Goal: Information Seeking & Learning: Find specific fact

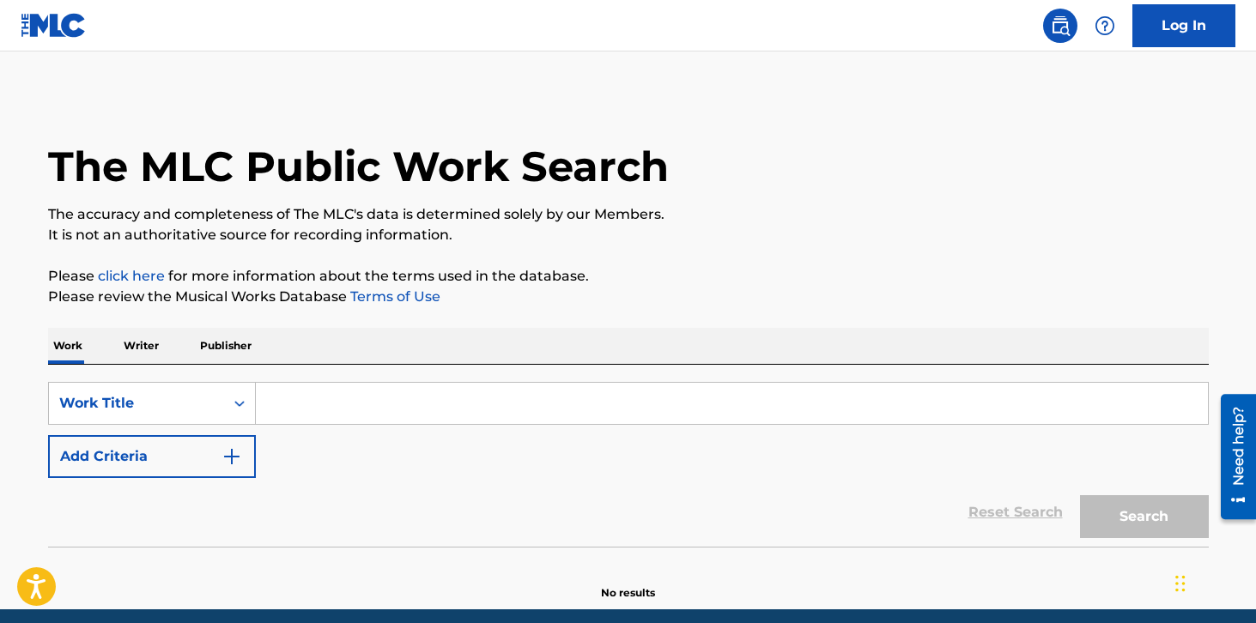
click at [433, 401] on input "Search Form" at bounding box center [732, 403] width 952 height 41
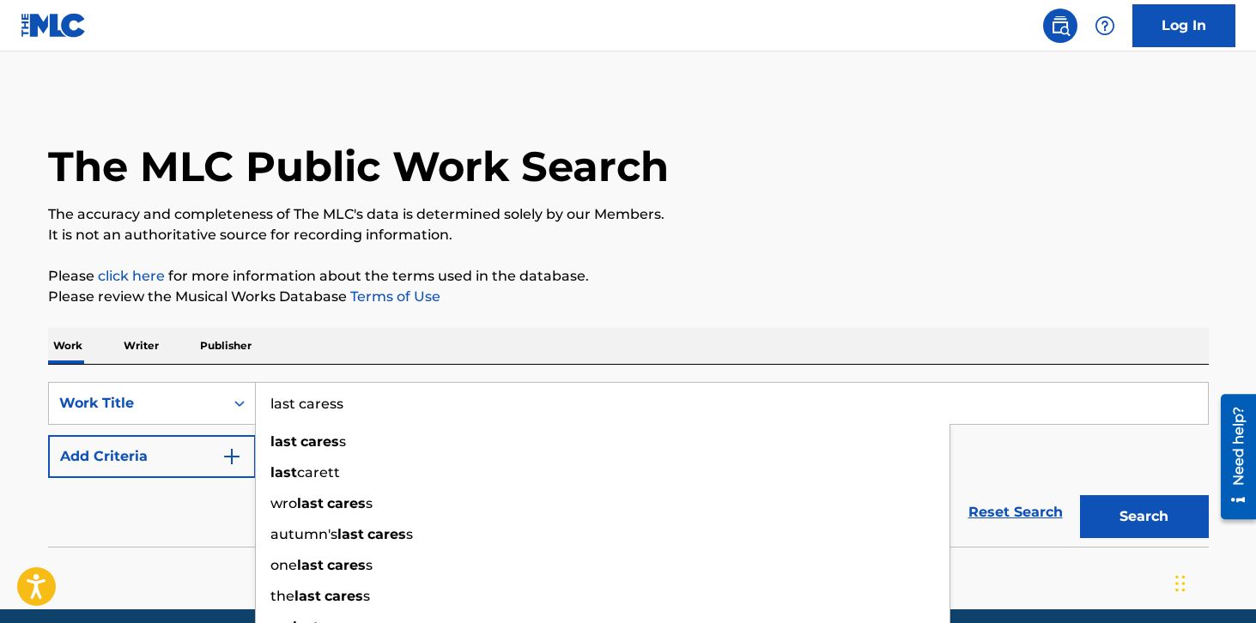
type input "last caress"
click at [1080, 495] on button "Search" at bounding box center [1144, 516] width 129 height 43
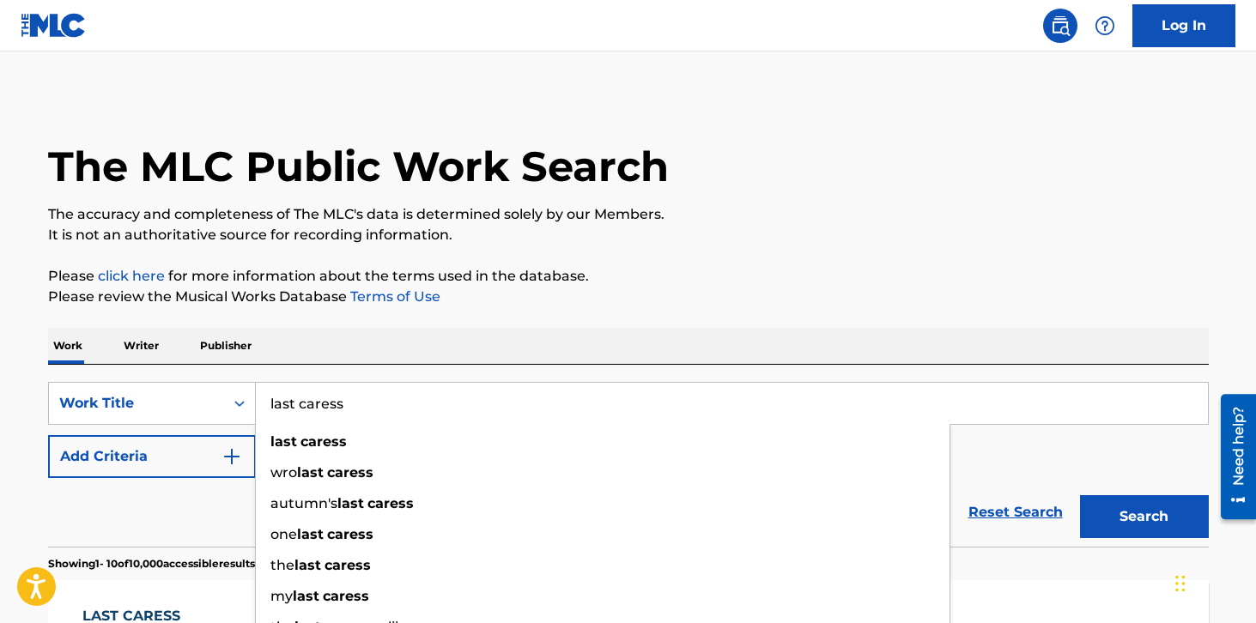
click at [508, 287] on p "Please review the Musical Works Database Terms of Use" at bounding box center [628, 297] width 1160 height 21
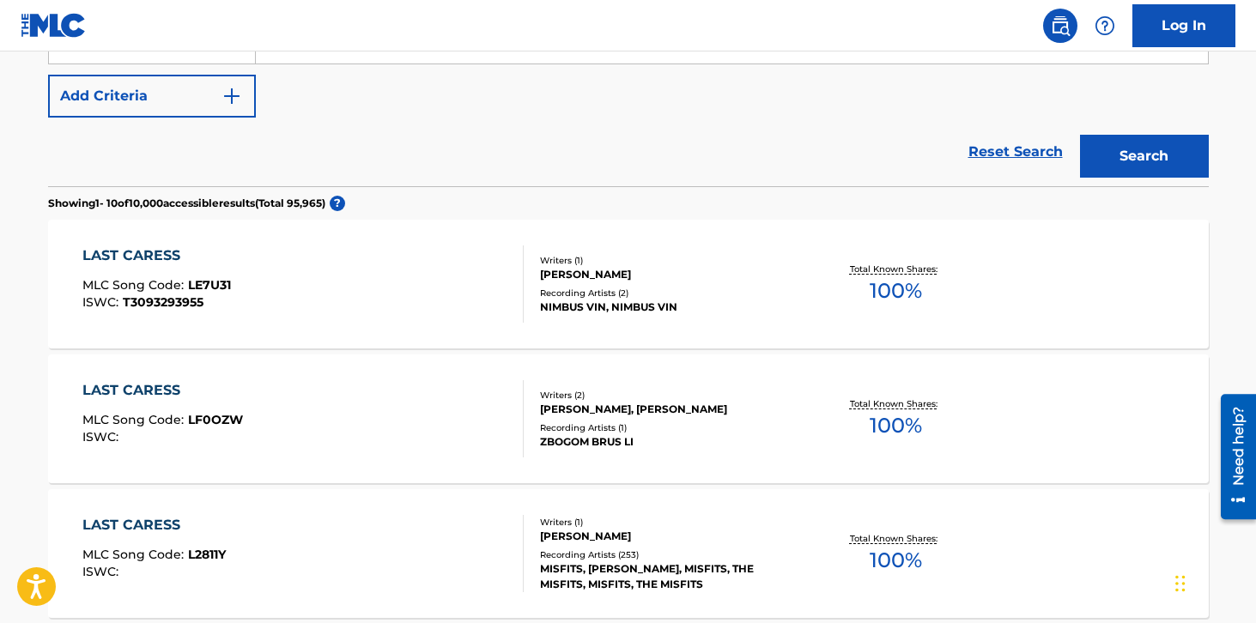
scroll to position [409, 0]
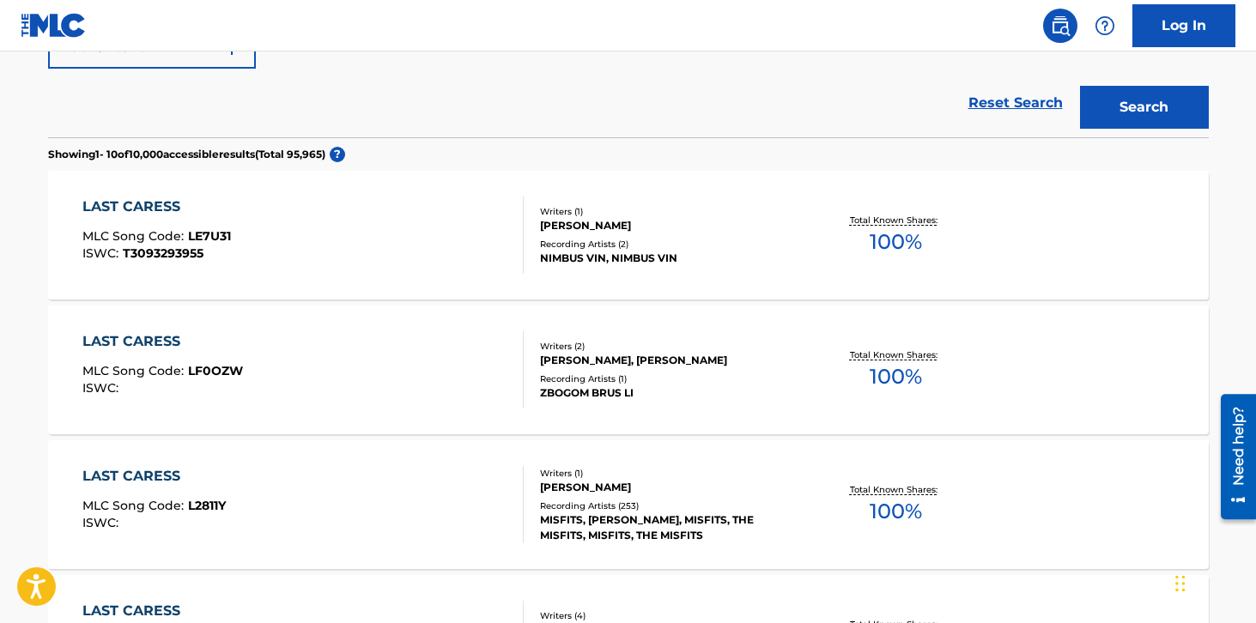
click at [430, 505] on div "LAST CARESS MLC Song Code : L2811Y ISWC :" at bounding box center [302, 504] width 441 height 77
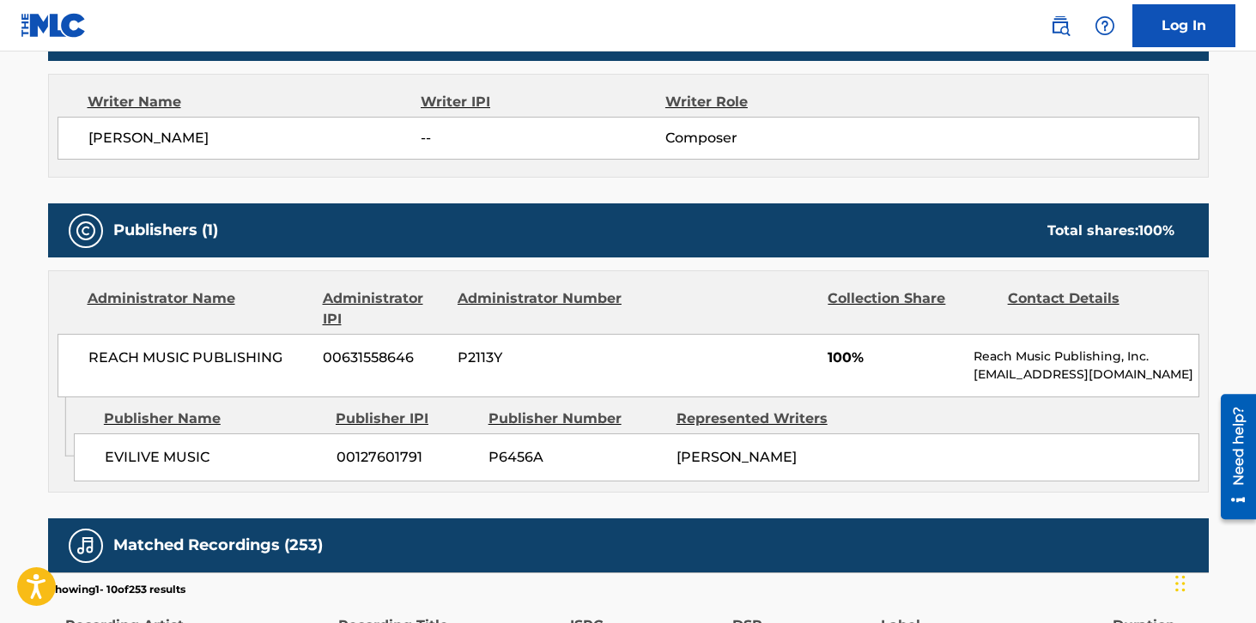
scroll to position [596, 0]
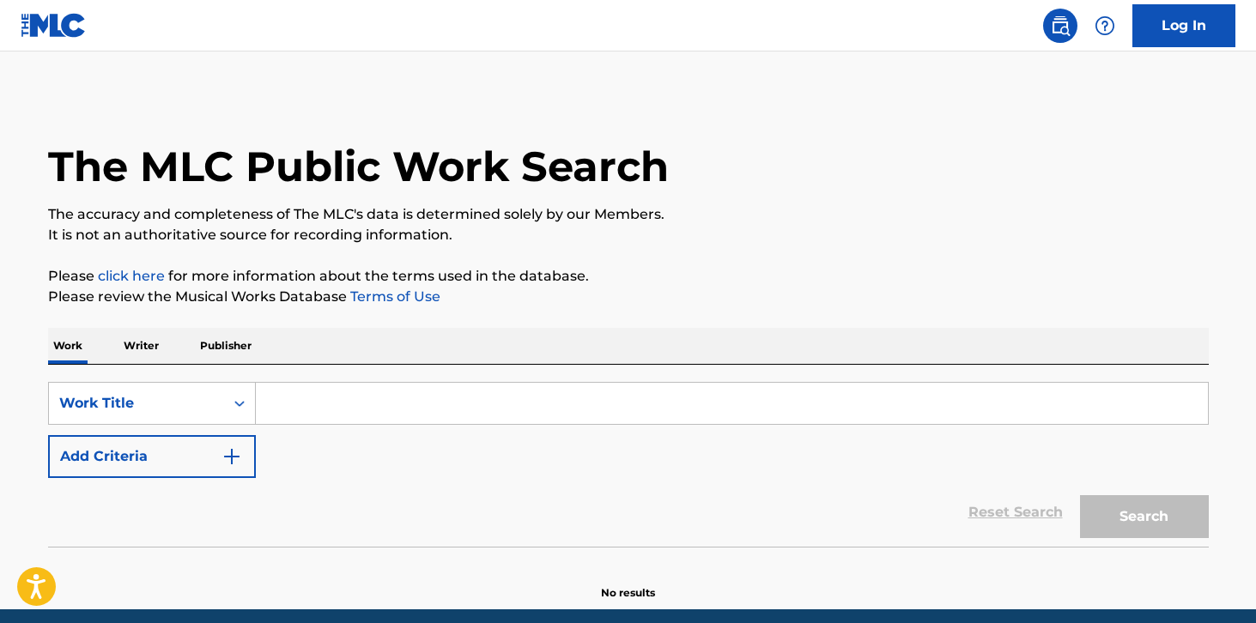
click at [326, 396] on input "Search Form" at bounding box center [732, 403] width 952 height 41
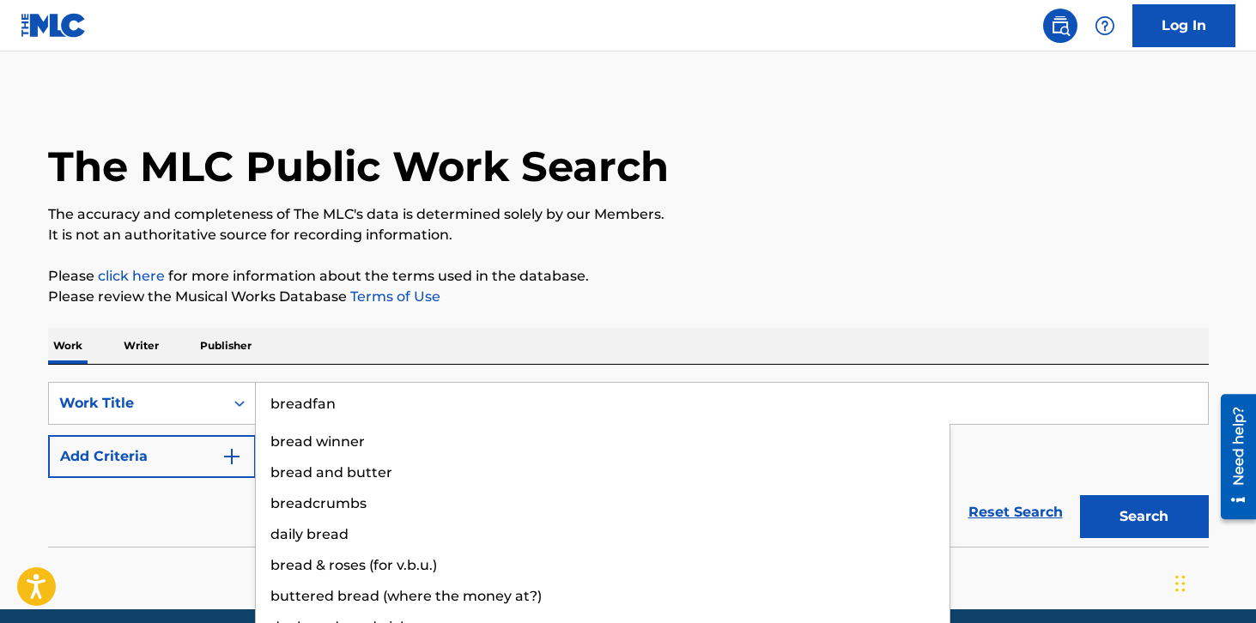
type input "breadfan"
click at [1080, 495] on button "Search" at bounding box center [1144, 516] width 129 height 43
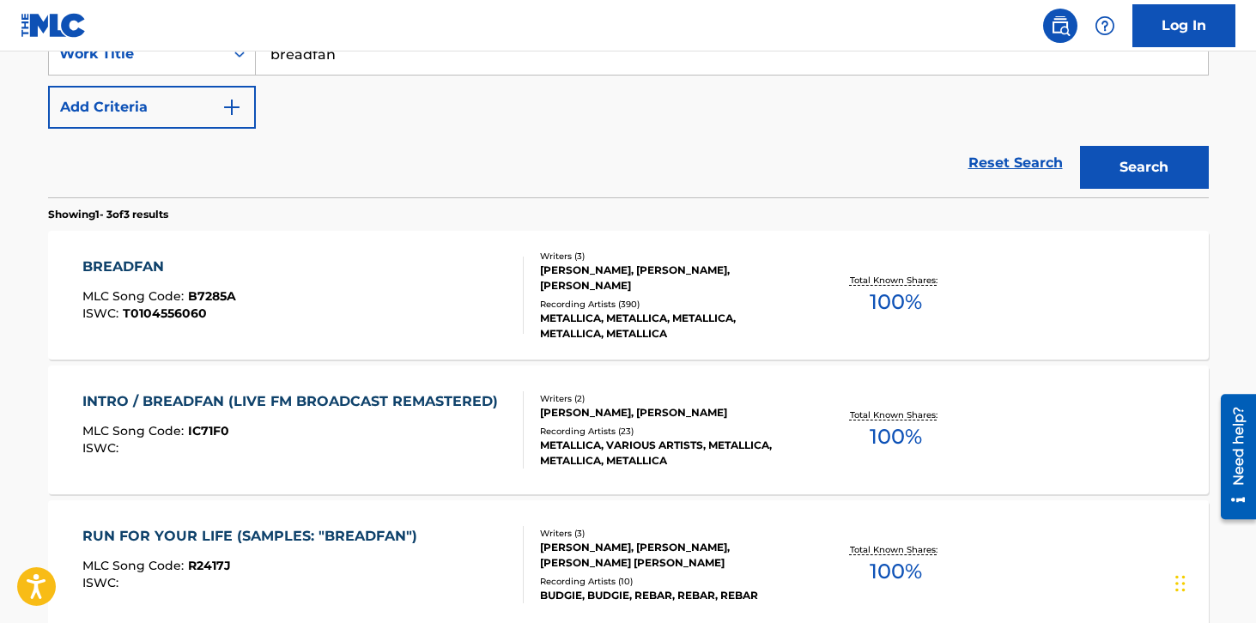
scroll to position [385, 0]
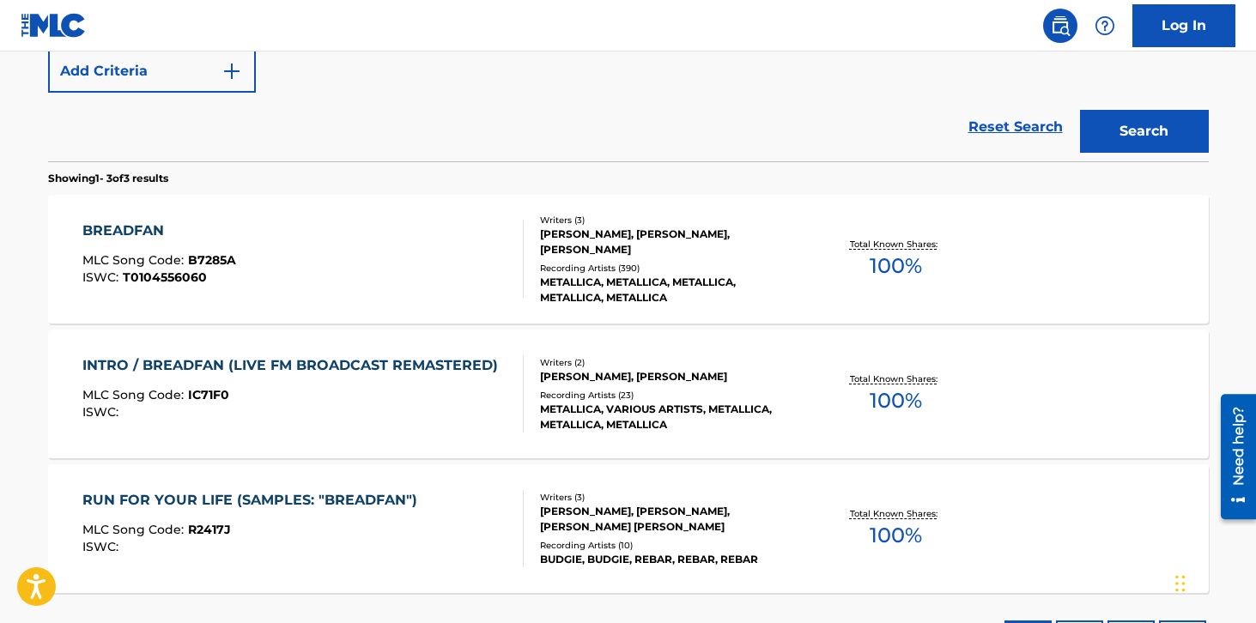
click at [442, 279] on div "BREADFAN MLC Song Code : B7285A ISWC : T0104556060" at bounding box center [302, 259] width 441 height 77
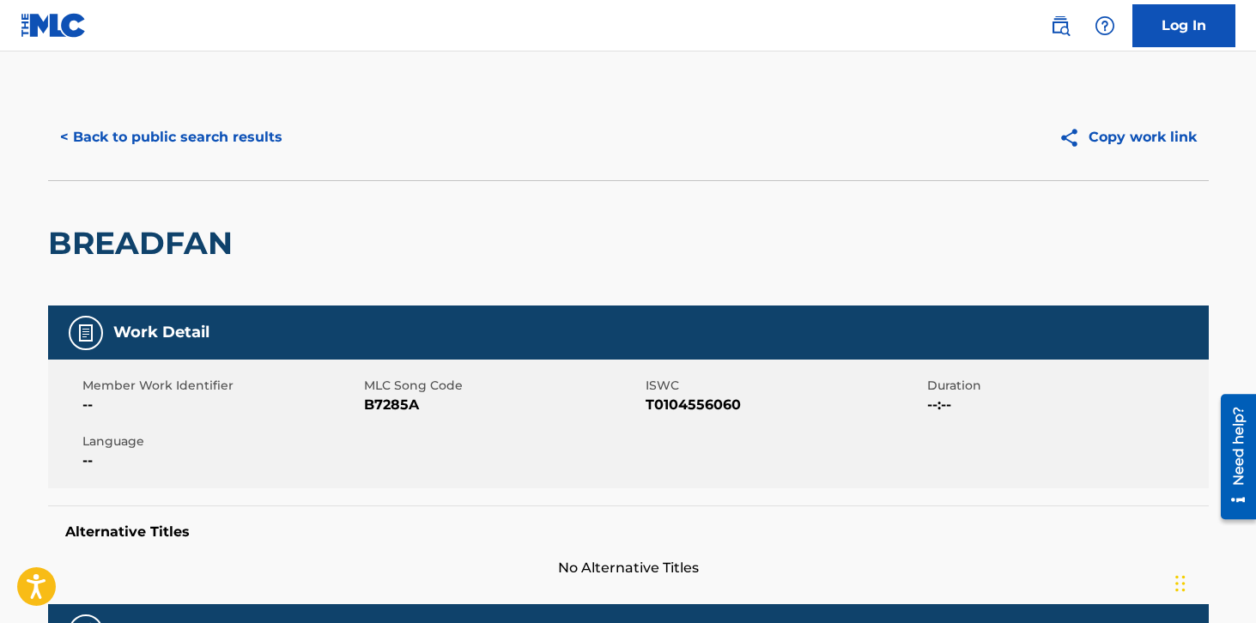
click at [244, 137] on button "< Back to public search results" at bounding box center [171, 137] width 246 height 43
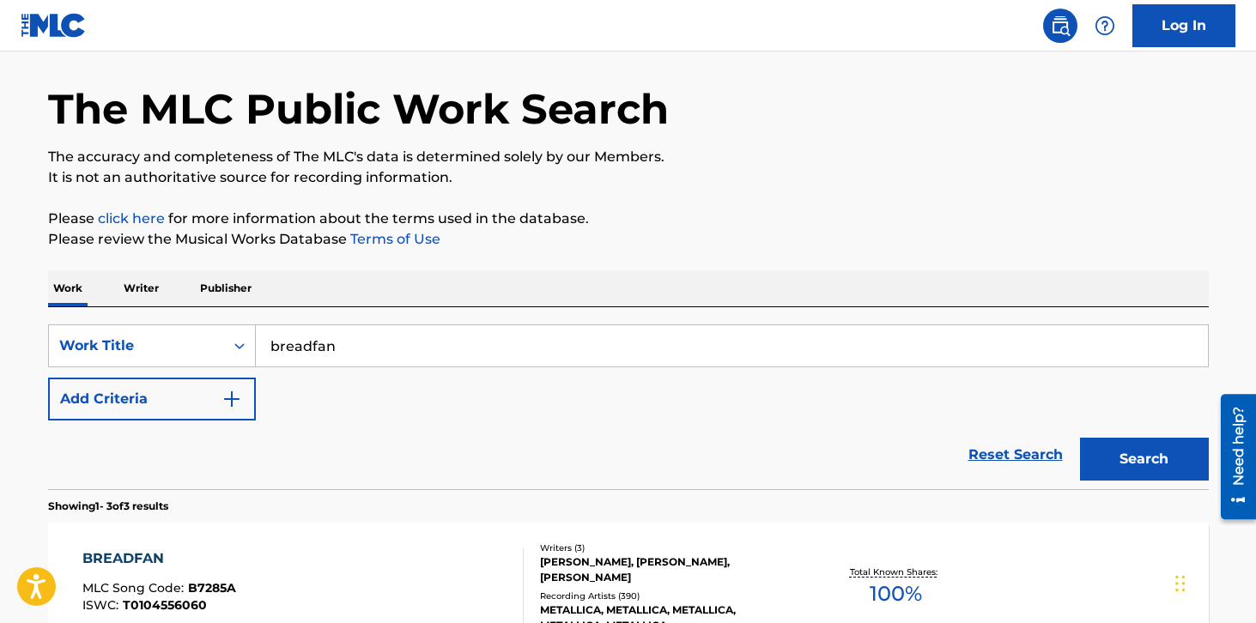
scroll to position [13, 0]
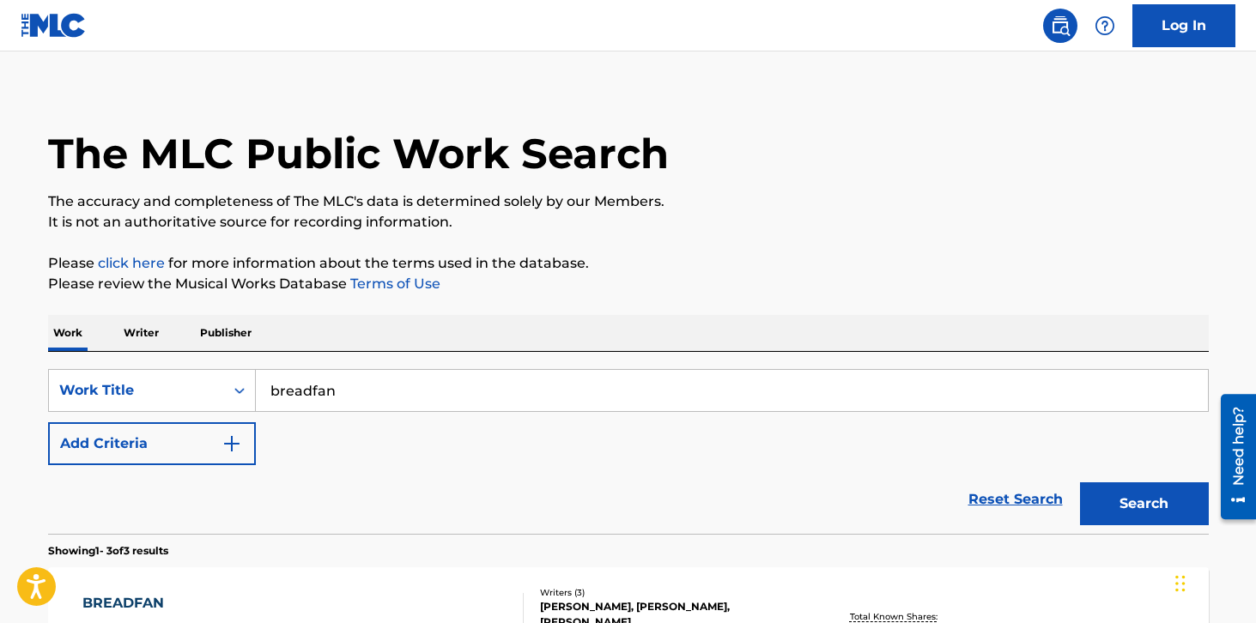
click at [432, 384] on input "breadfan" at bounding box center [732, 390] width 952 height 41
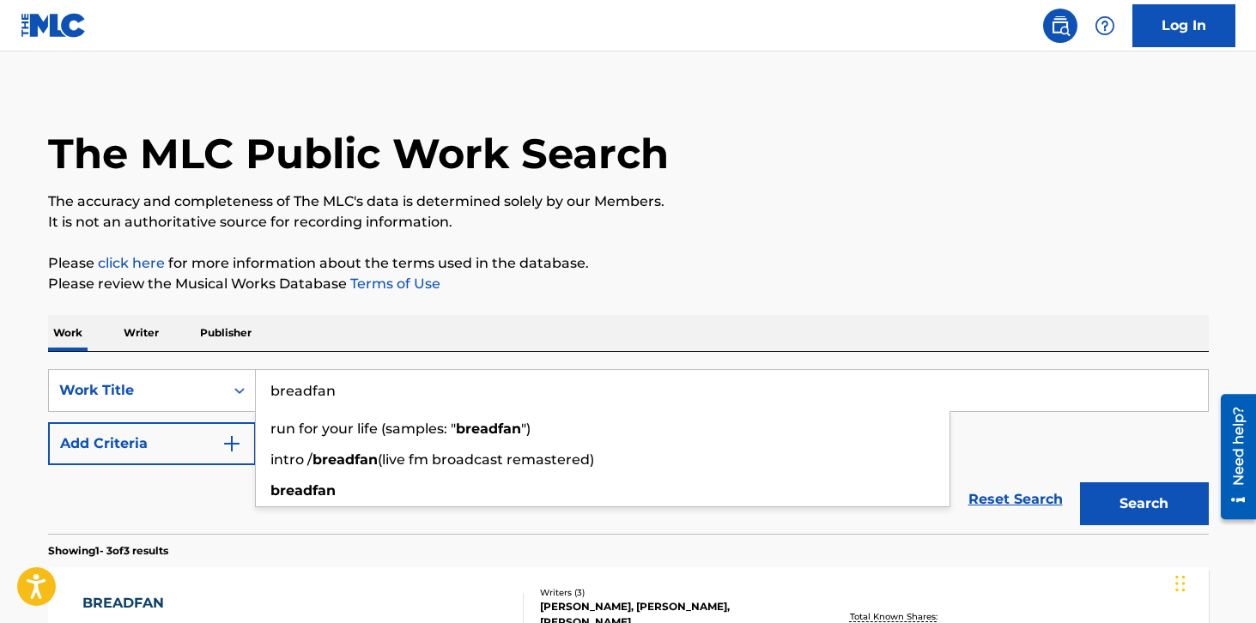
click at [432, 384] on input "breadfan" at bounding box center [732, 390] width 952 height 41
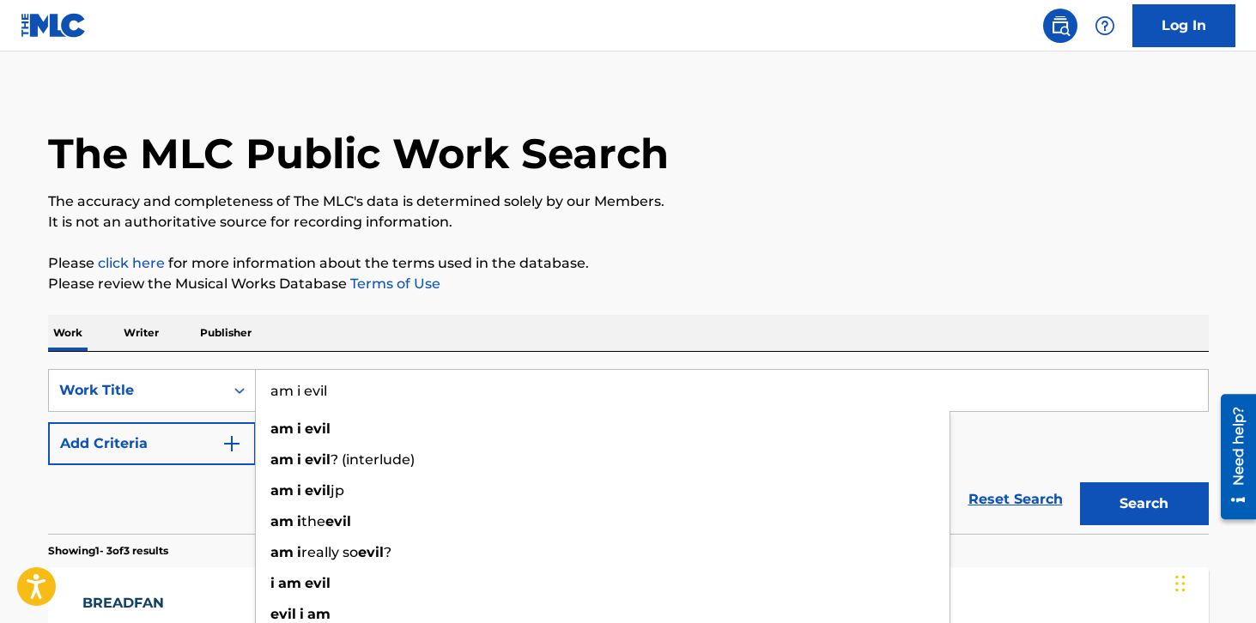
type input "am i evil"
click at [1080, 482] on button "Search" at bounding box center [1144, 503] width 129 height 43
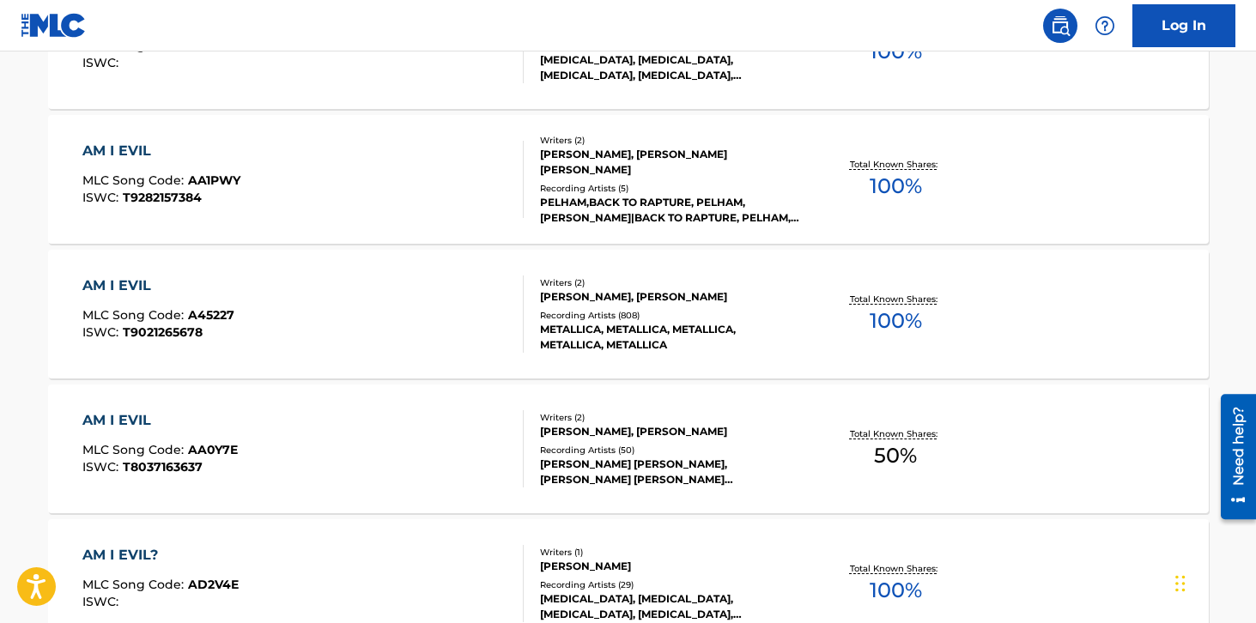
scroll to position [742, 0]
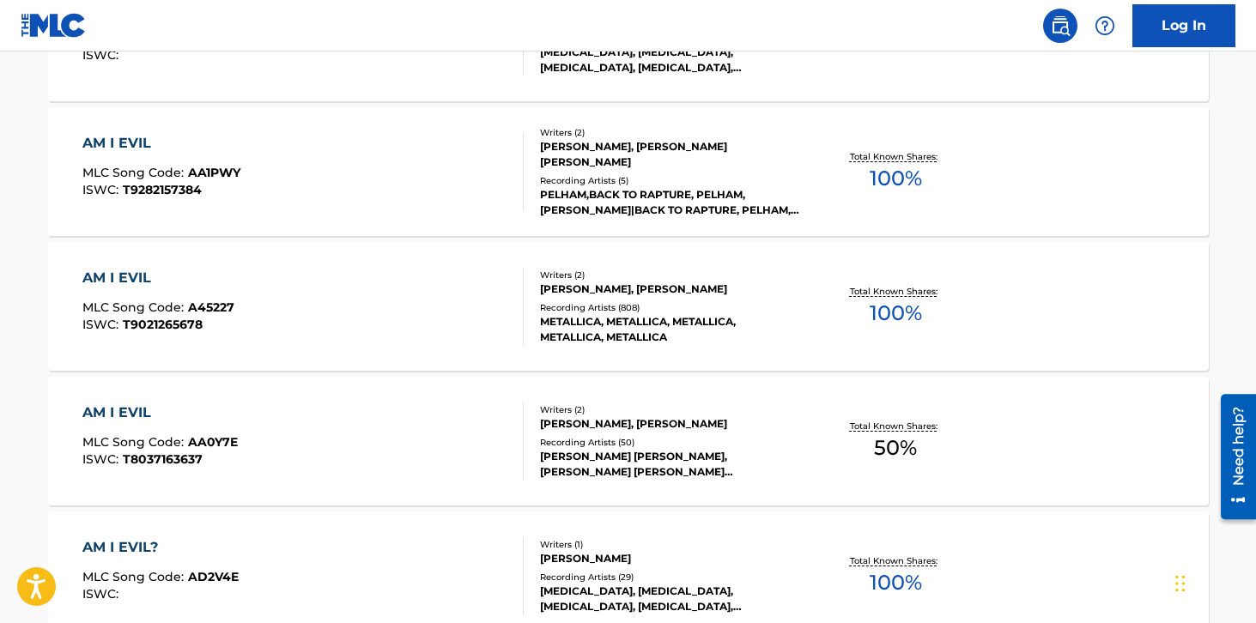
click at [461, 333] on div "AM I EVIL MLC Song Code : A45227 ISWC : T9021265678" at bounding box center [302, 306] width 441 height 77
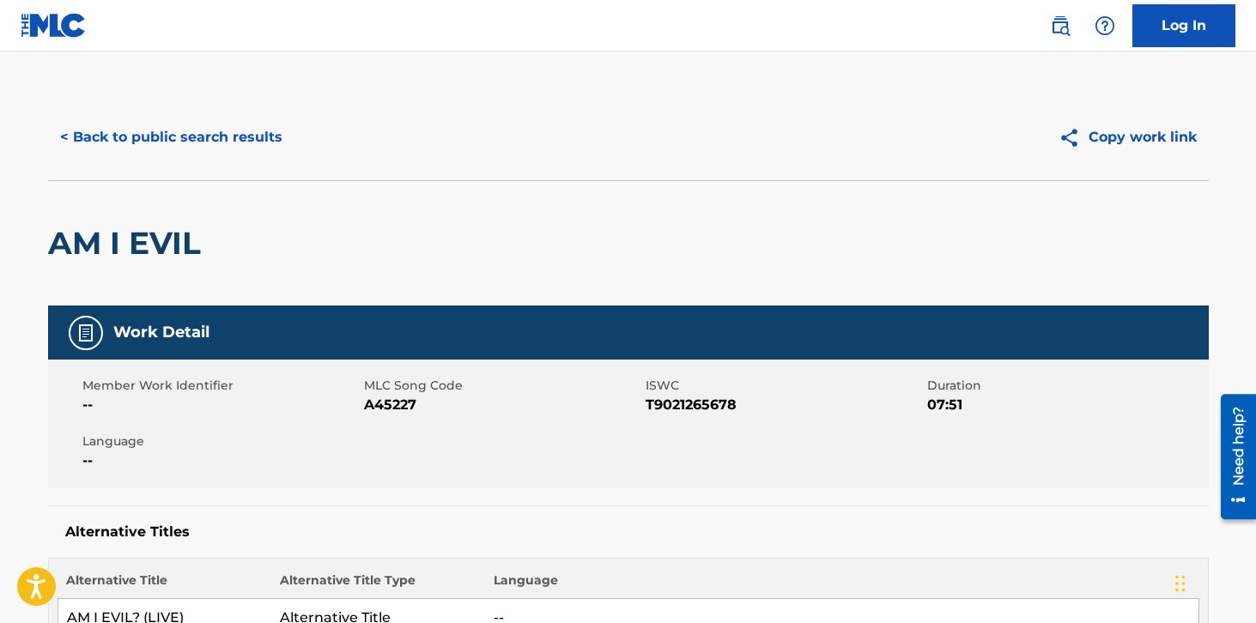
click at [162, 133] on button "< Back to public search results" at bounding box center [171, 137] width 246 height 43
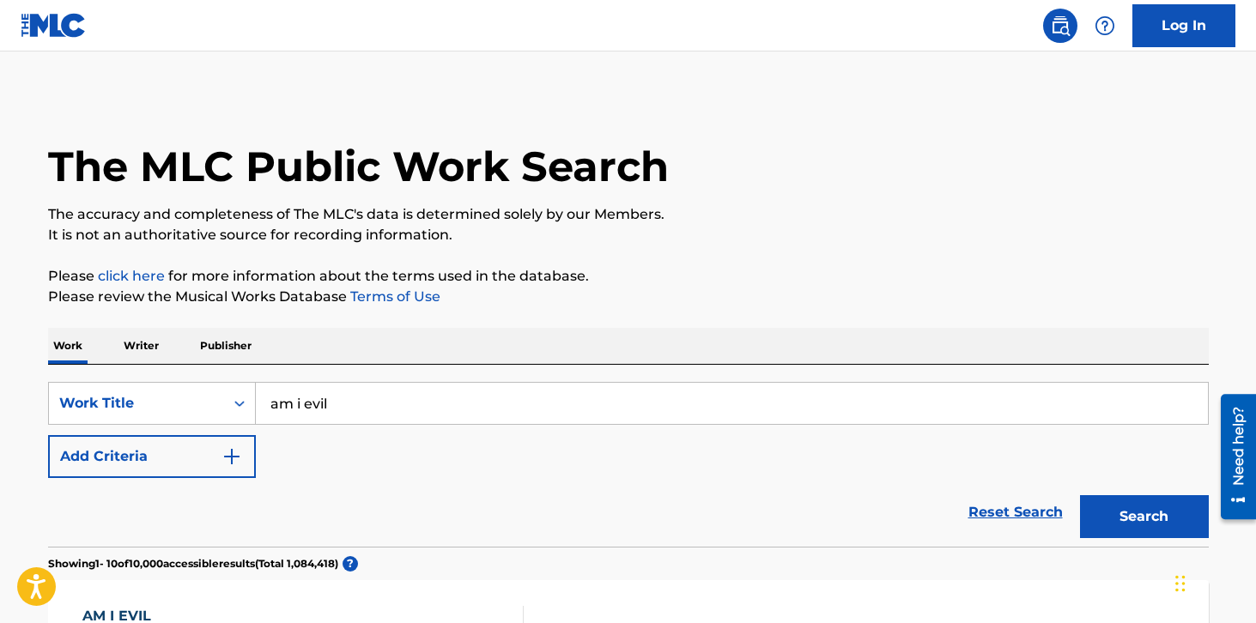
click at [377, 415] on input "am i evil" at bounding box center [732, 403] width 952 height 41
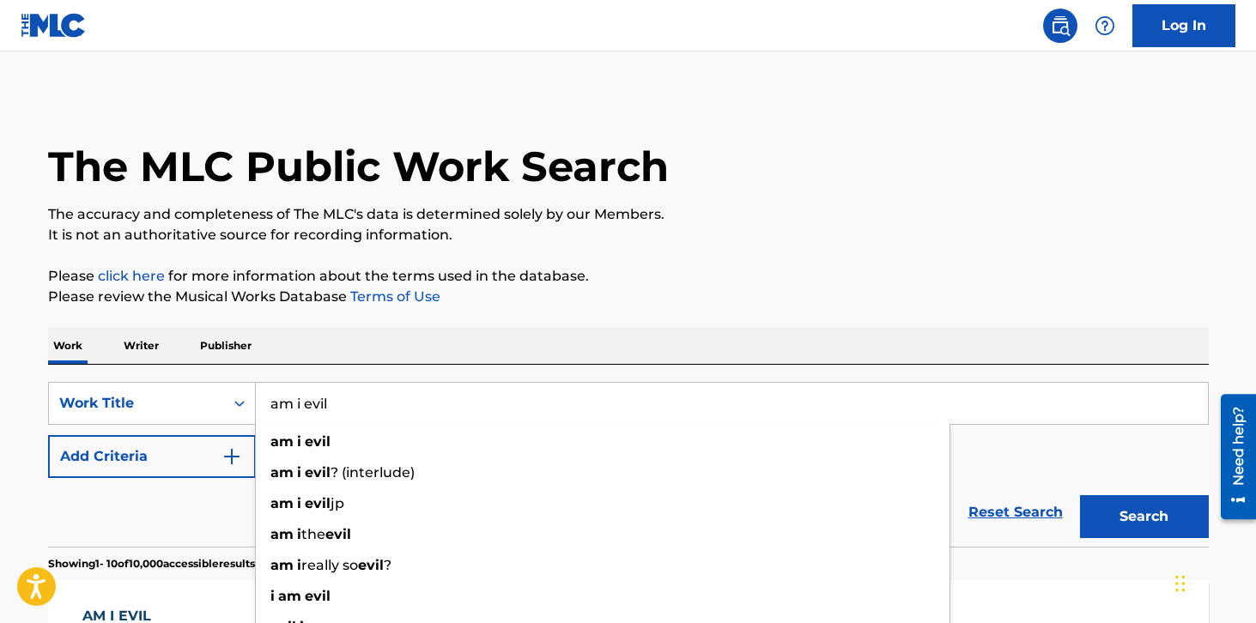
click at [377, 415] on input "am i evil" at bounding box center [732, 403] width 952 height 41
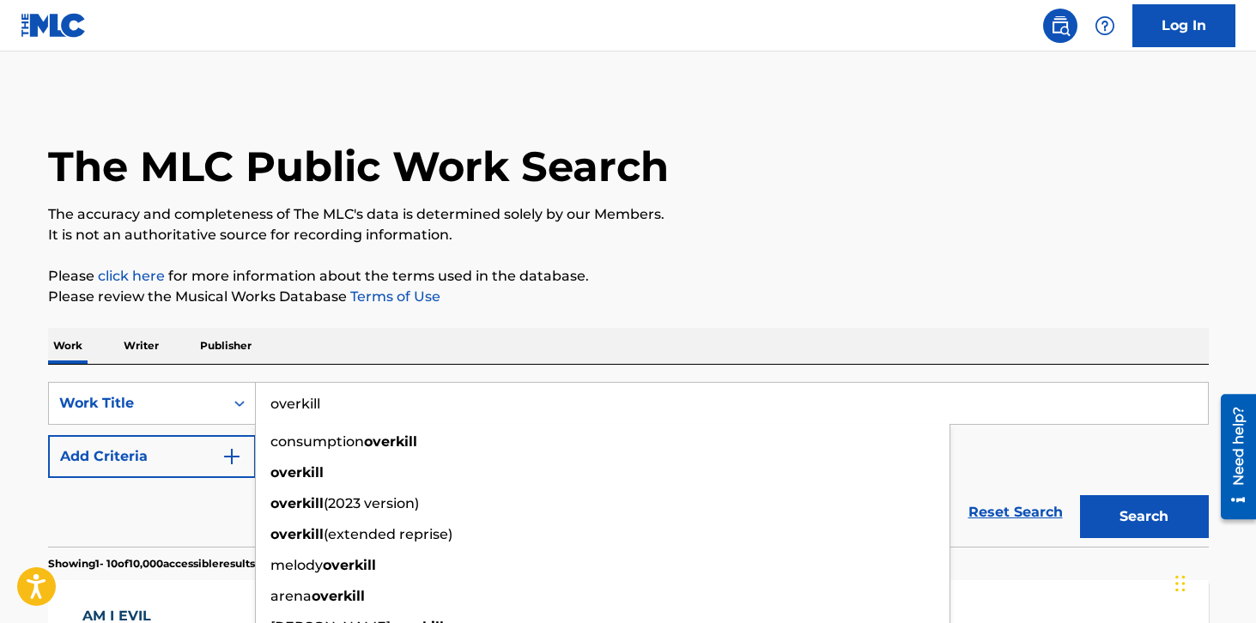
type input "overkill"
click at [717, 280] on p "Please click here for more information about the terms used in the database." at bounding box center [628, 276] width 1160 height 21
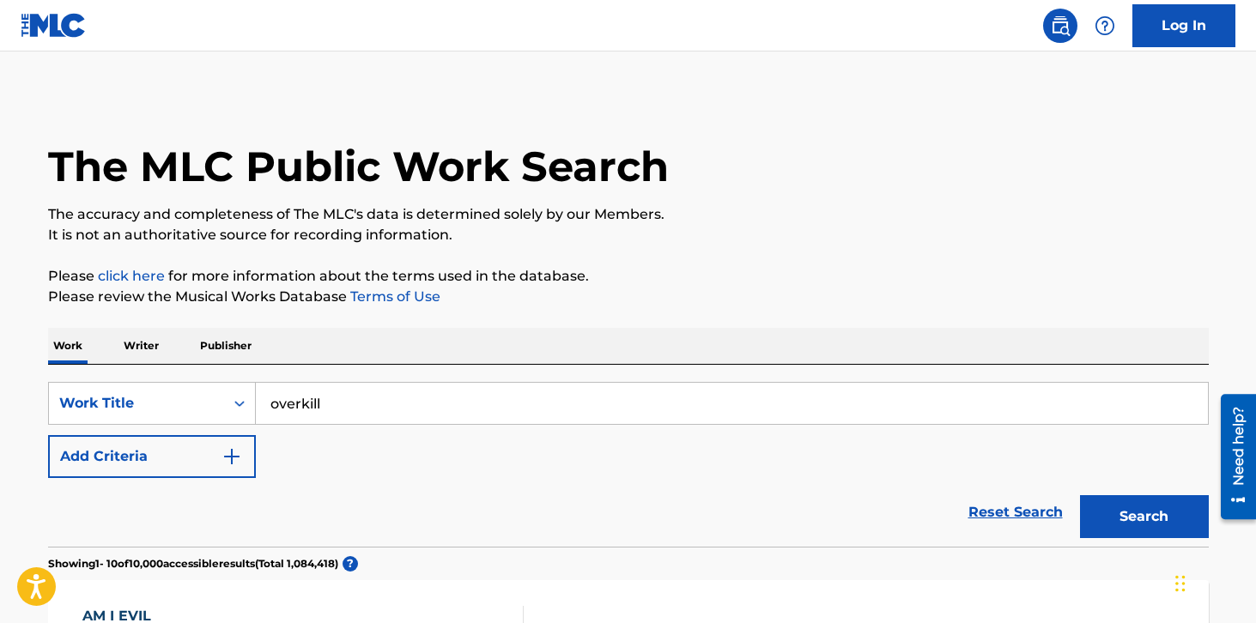
click at [1109, 517] on button "Search" at bounding box center [1144, 516] width 129 height 43
click at [187, 457] on button "Add Criteria" at bounding box center [152, 456] width 208 height 43
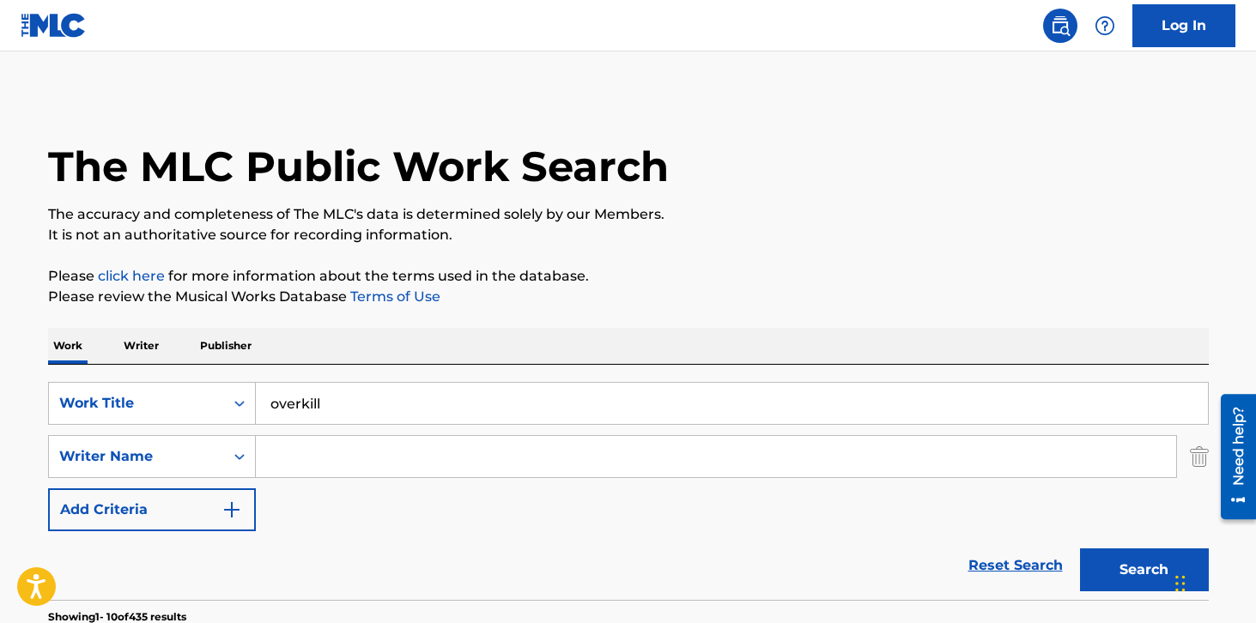
click at [293, 443] on input "Search Form" at bounding box center [716, 456] width 920 height 41
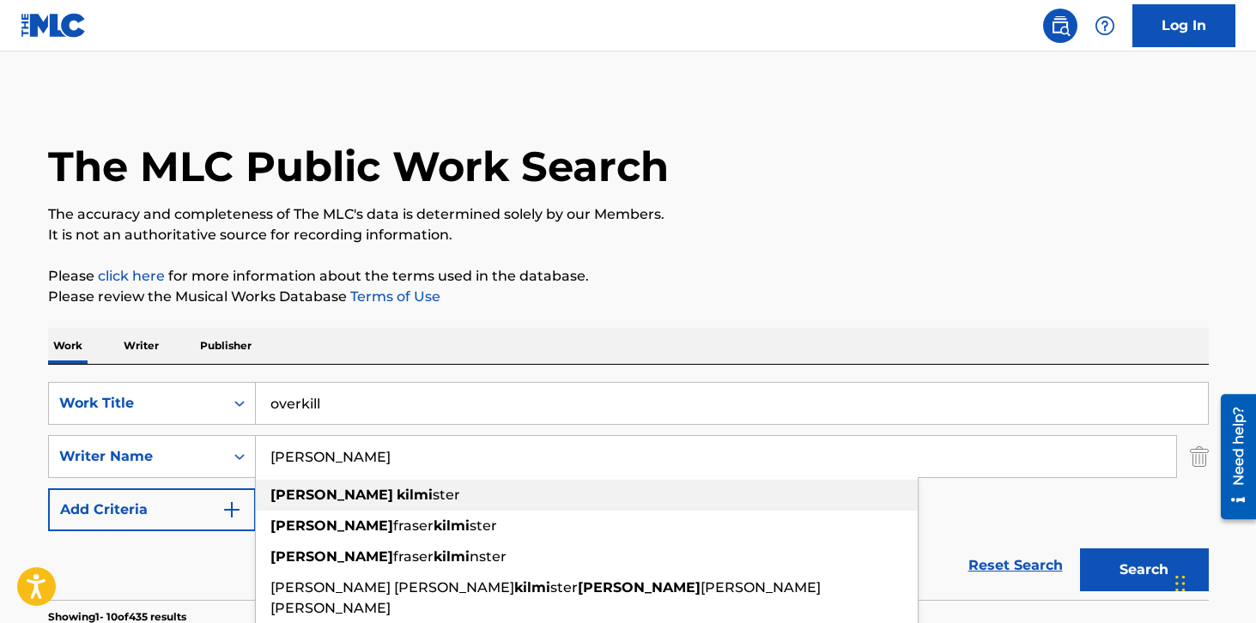
click at [396, 493] on strong "kilmi" at bounding box center [414, 495] width 36 height 16
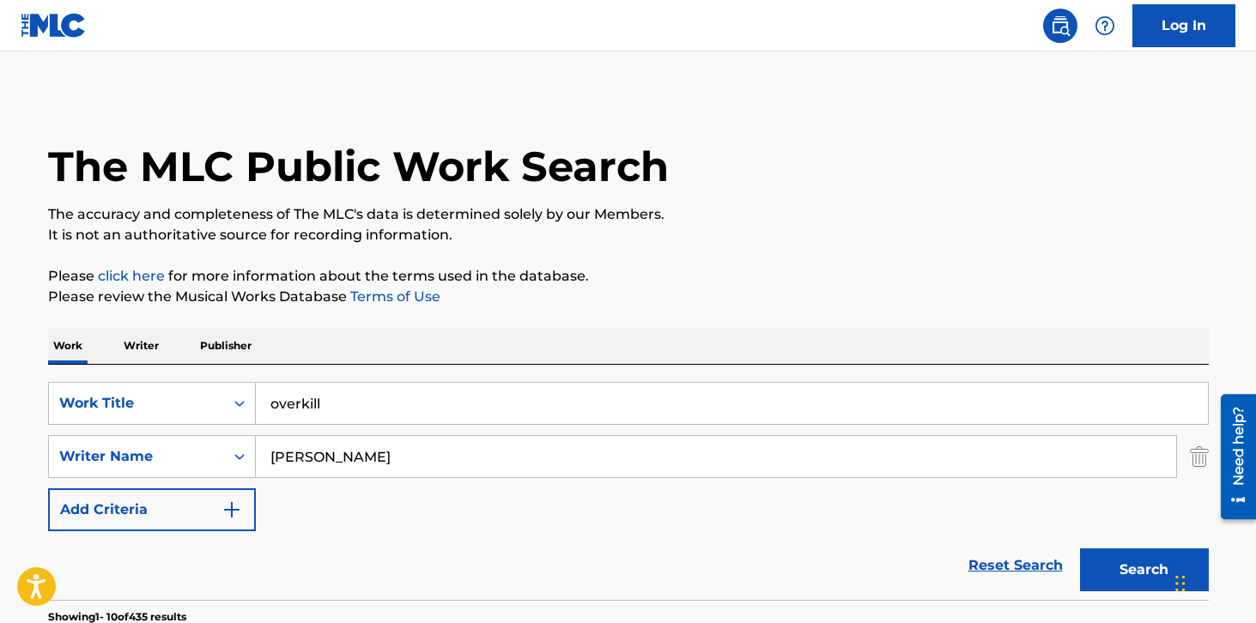
click at [1130, 554] on button "Search" at bounding box center [1144, 569] width 129 height 43
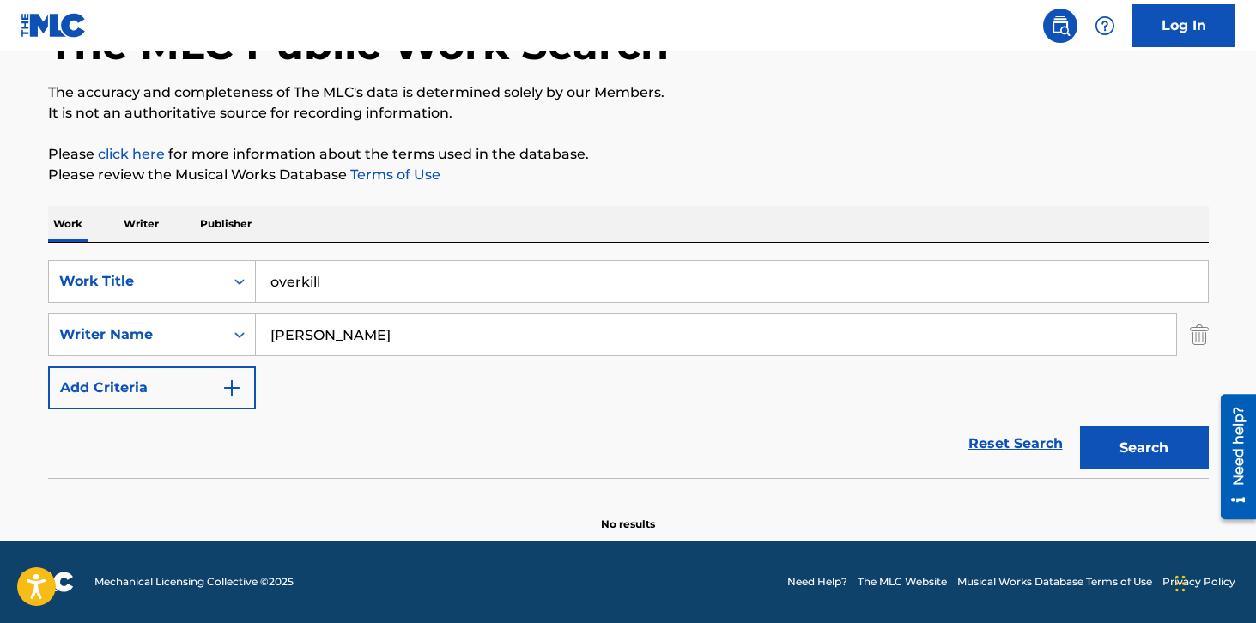
click at [411, 336] on input "[PERSON_NAME]" at bounding box center [716, 334] width 920 height 41
click at [1080, 427] on button "Search" at bounding box center [1144, 448] width 129 height 43
drag, startPoint x: 296, startPoint y: 334, endPoint x: 197, endPoint y: 329, distance: 98.8
click at [200, 330] on div "SearchWithCriteria0f484d5c-7154-48b4-ad75-2153abbaa4c5 Writer Name [PERSON_NAME]" at bounding box center [628, 334] width 1160 height 43
type input "kilminster"
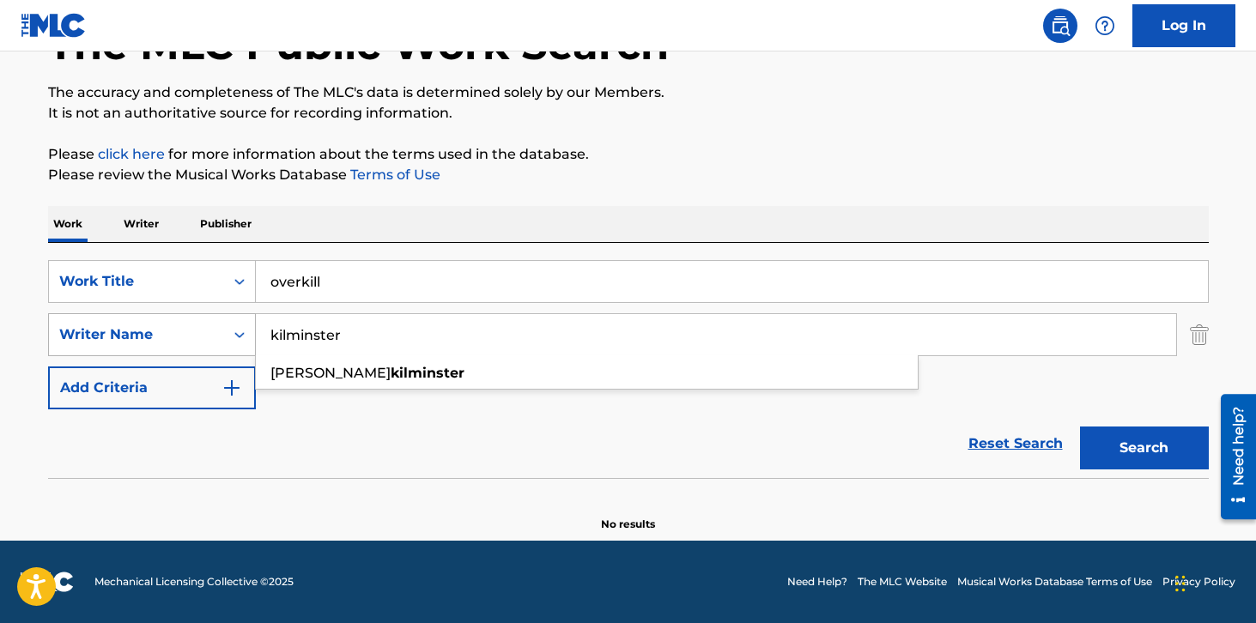
click at [1080, 427] on button "Search" at bounding box center [1144, 448] width 129 height 43
click at [312, 332] on input "kilminster" at bounding box center [716, 334] width 920 height 41
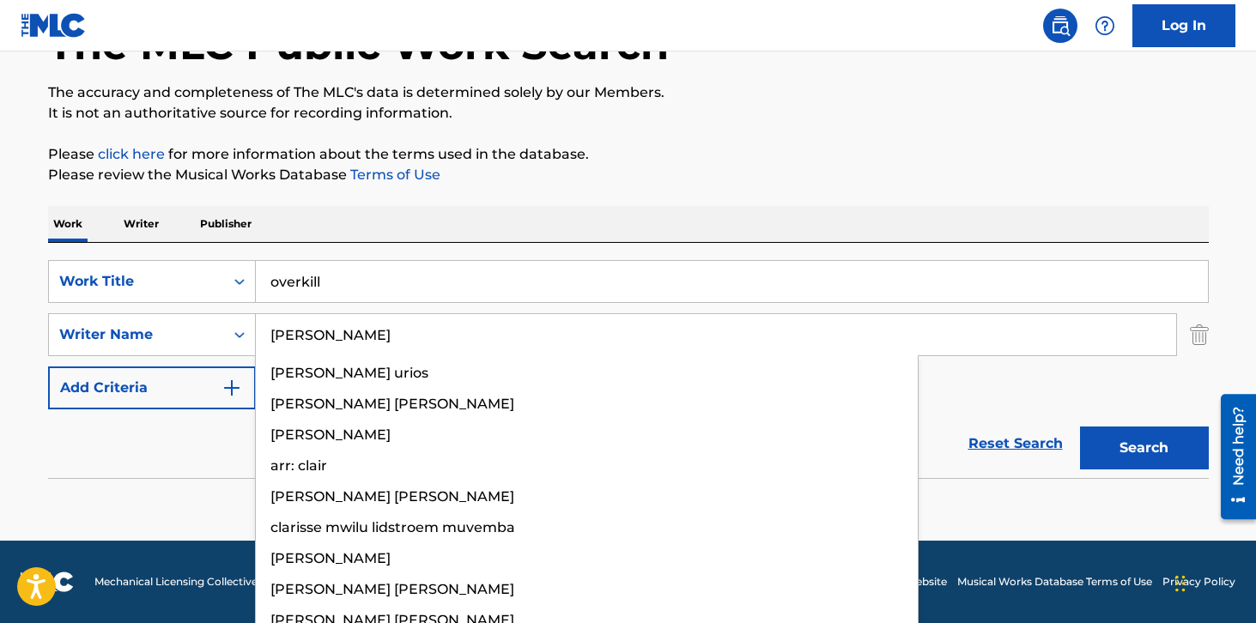
type input "[PERSON_NAME]"
click at [1080, 427] on button "Search" at bounding box center [1144, 448] width 129 height 43
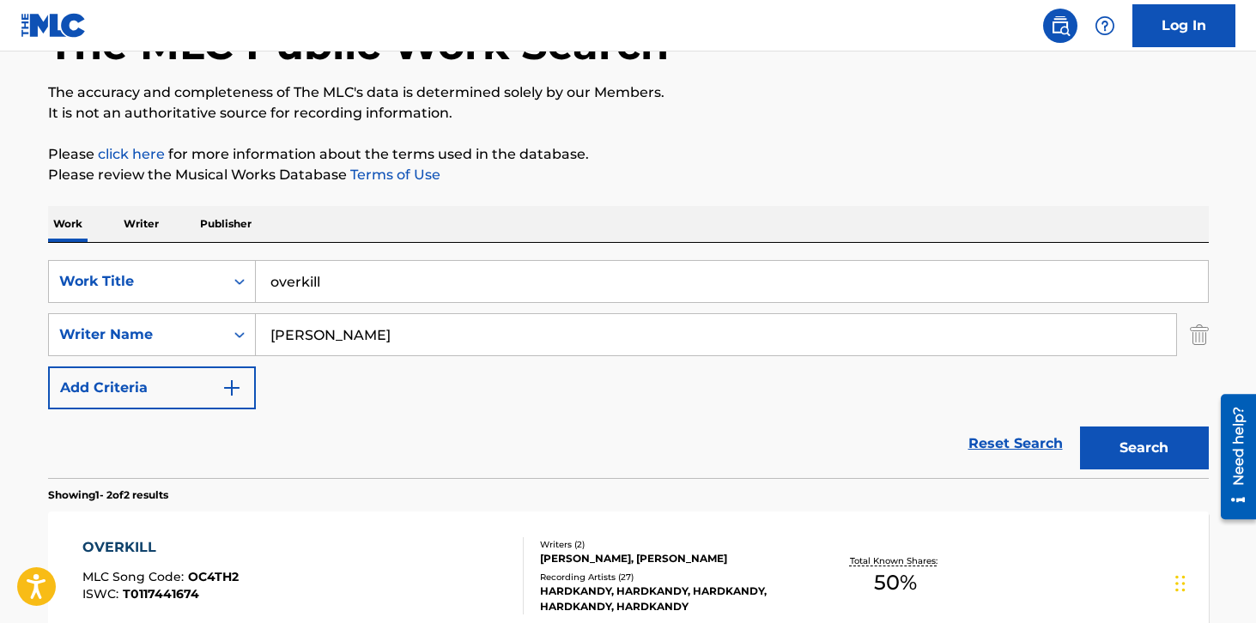
click at [155, 475] on div "Reset Search Search" at bounding box center [628, 443] width 1160 height 69
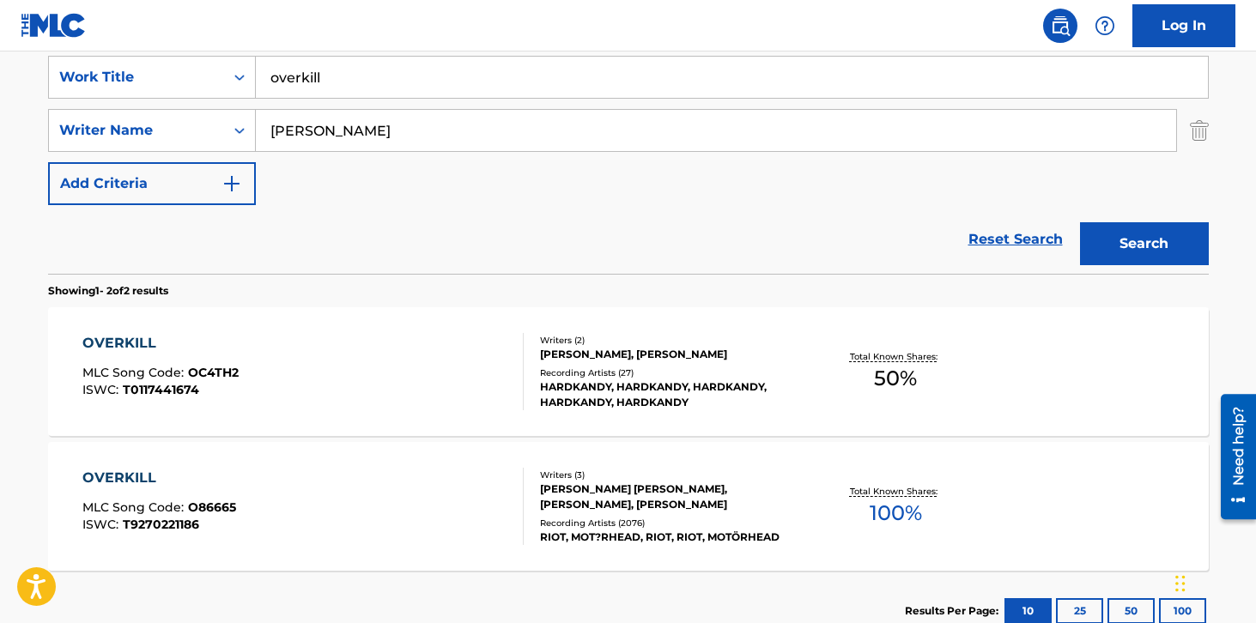
scroll to position [328, 0]
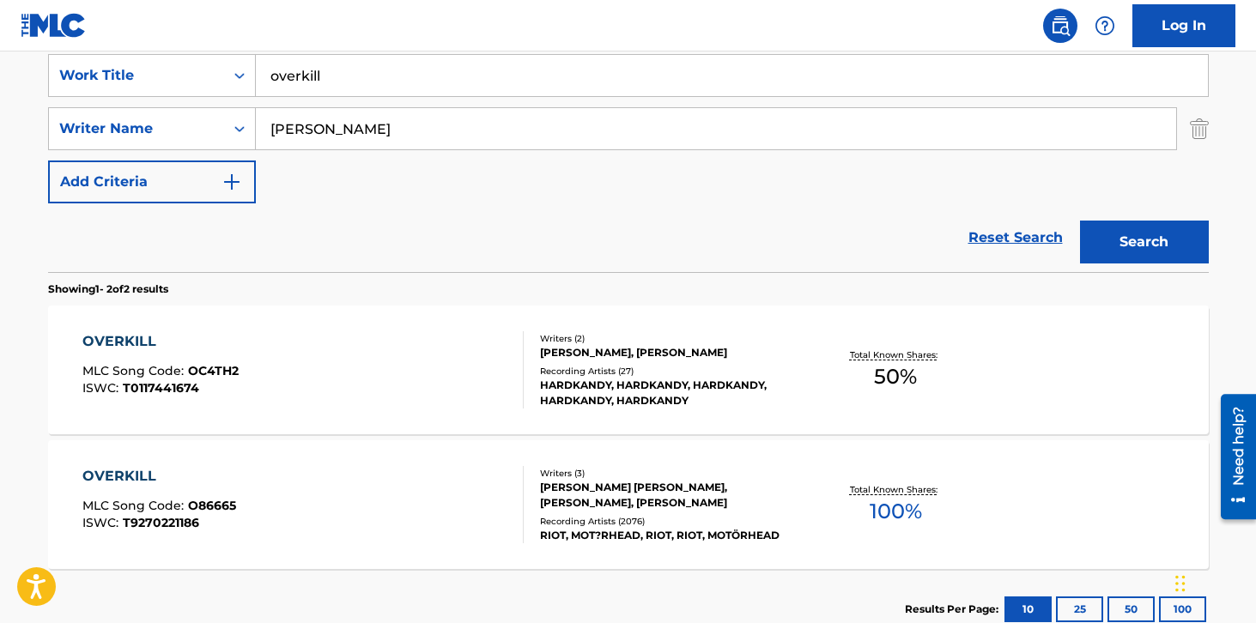
click at [425, 489] on div "OVERKILL MLC Song Code : O86665 ISWC : T9270221186" at bounding box center [302, 504] width 441 height 77
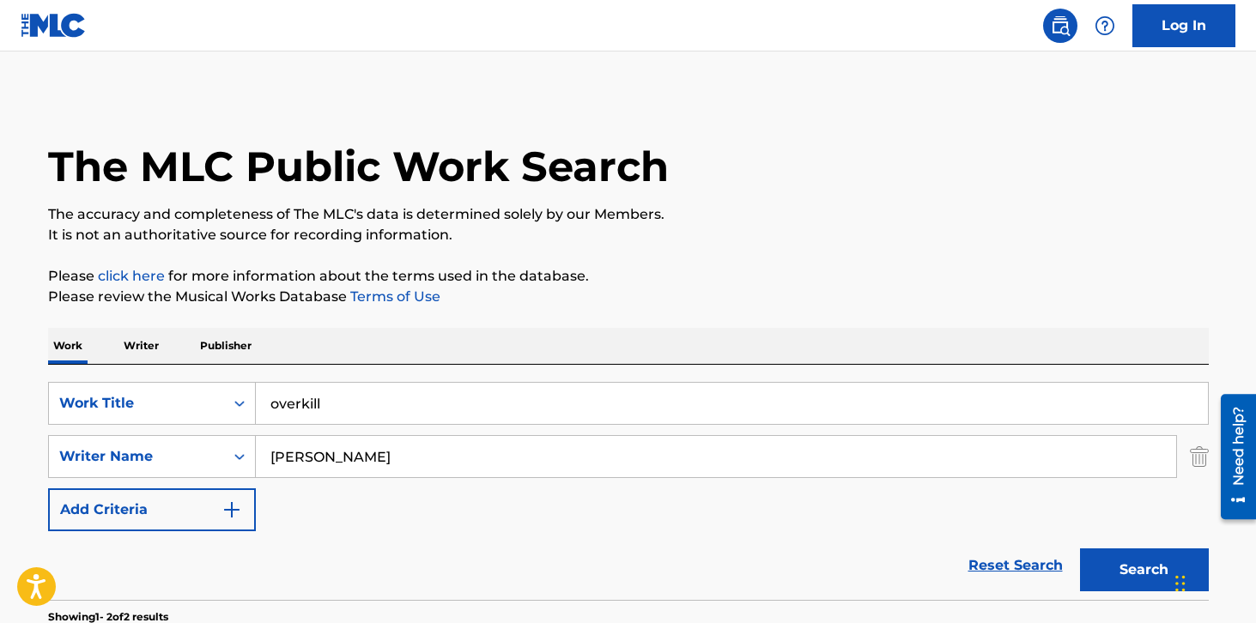
click at [354, 463] on input "[PERSON_NAME]" at bounding box center [716, 456] width 920 height 41
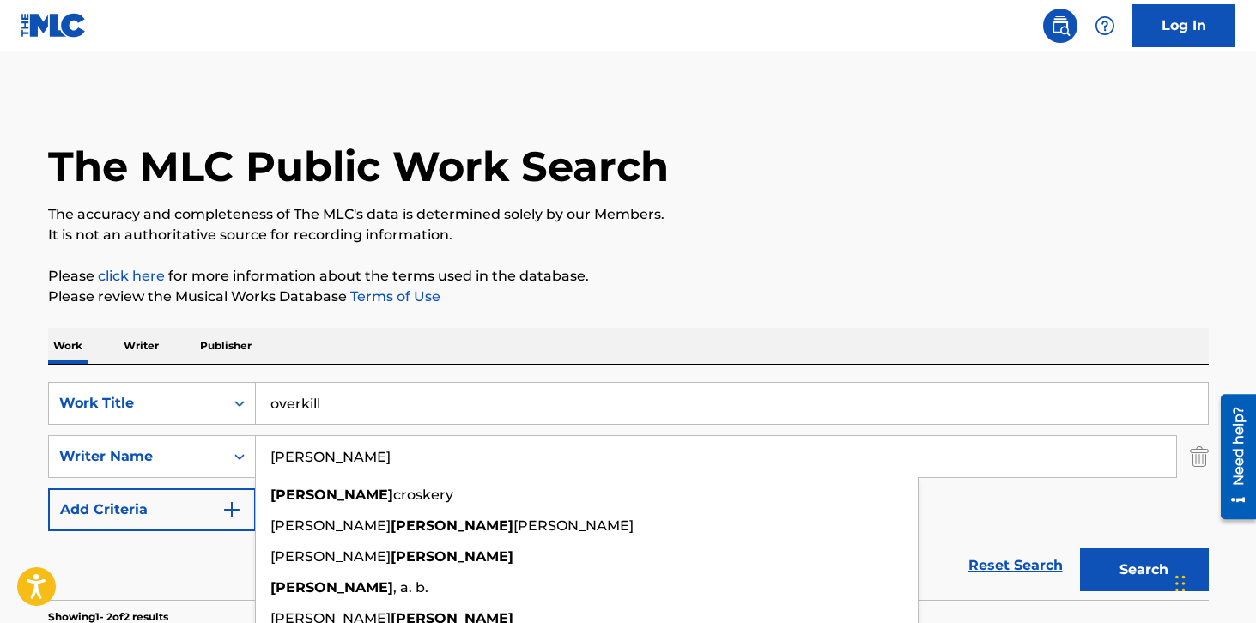
type input "[PERSON_NAME]"
click at [1080, 548] on button "Search" at bounding box center [1144, 569] width 129 height 43
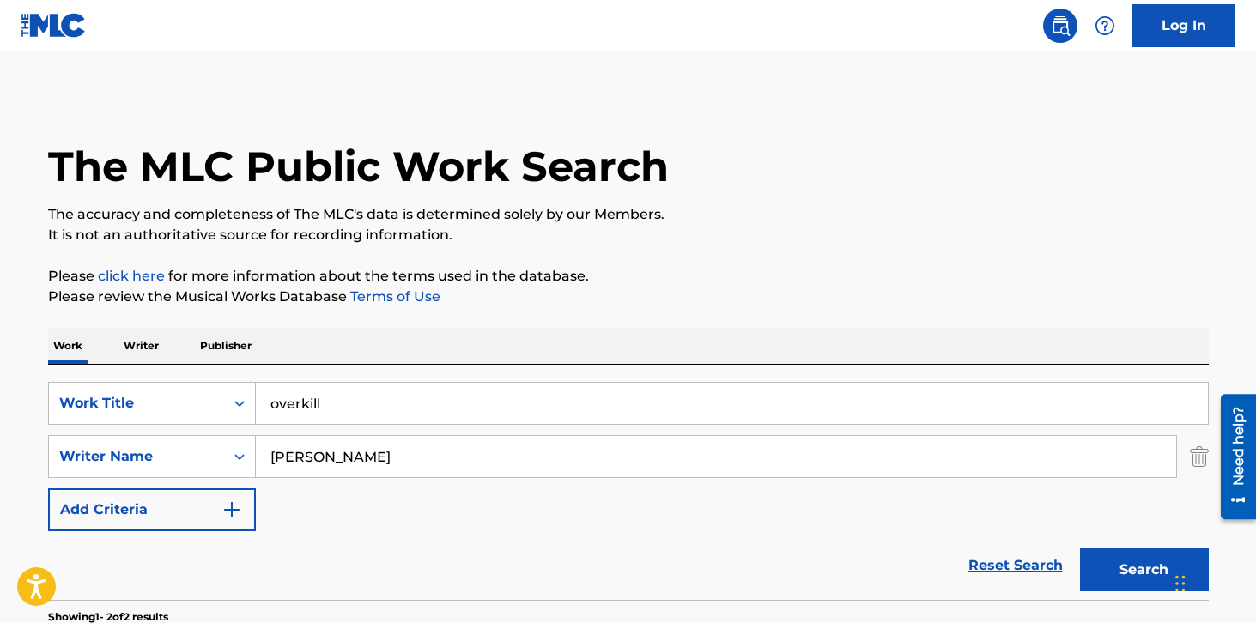
click at [344, 451] on input "[PERSON_NAME]" at bounding box center [716, 456] width 920 height 41
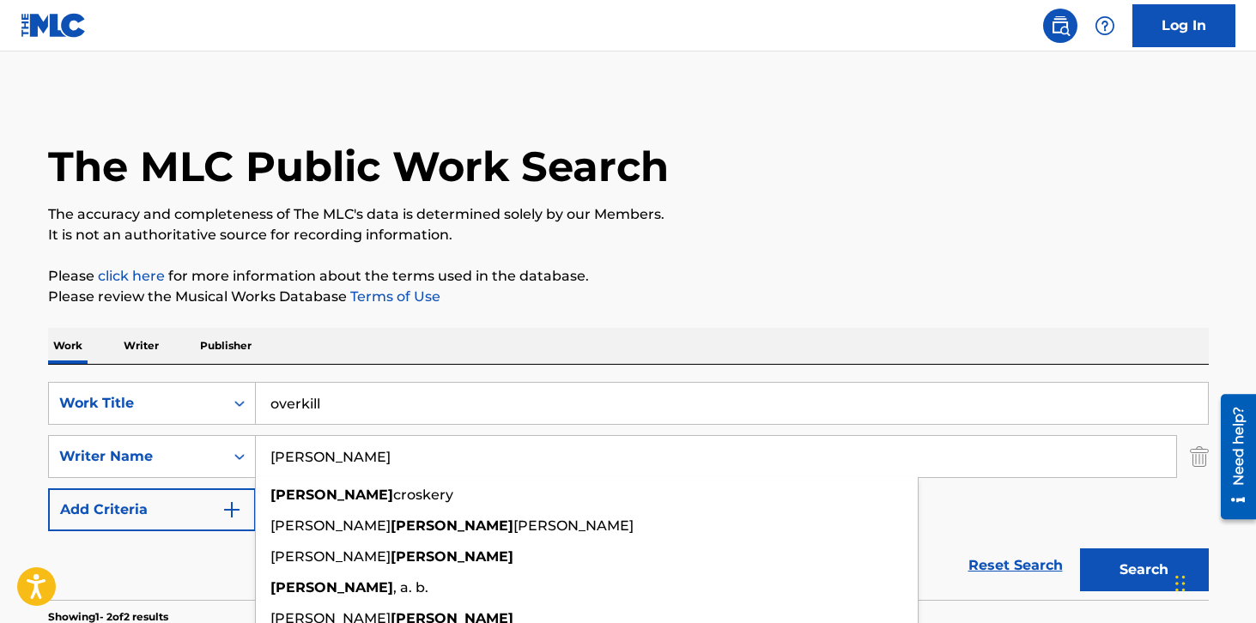
click at [208, 286] on p "Please click here for more information about the terms used in the database." at bounding box center [628, 276] width 1160 height 21
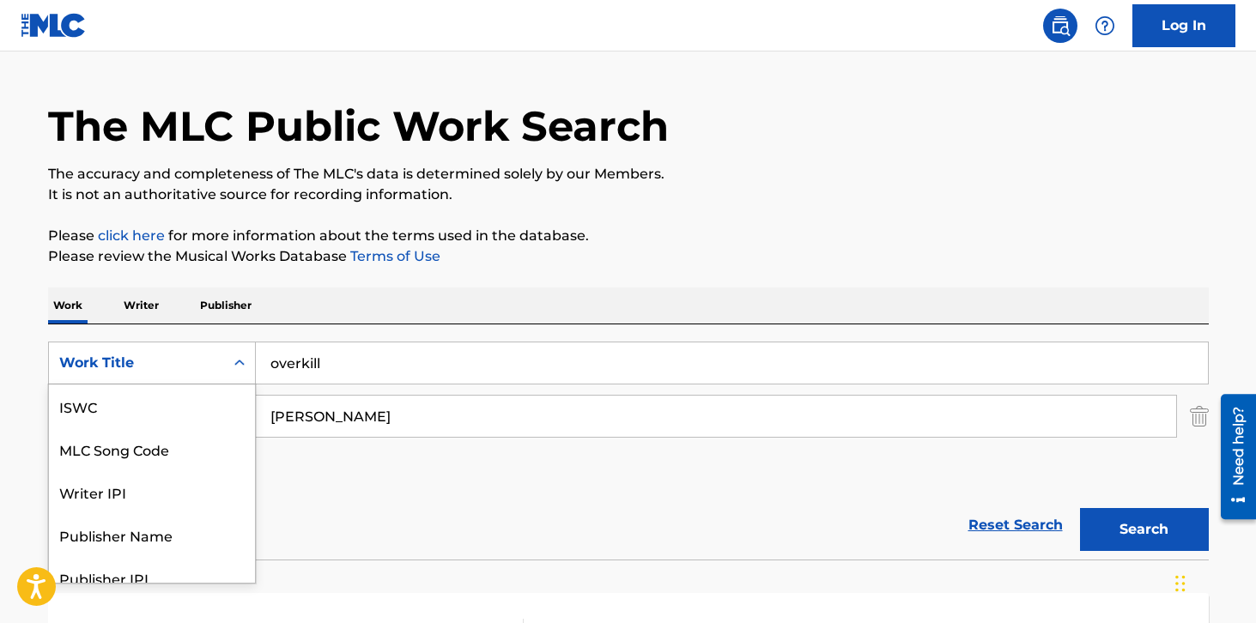
scroll to position [60, 0]
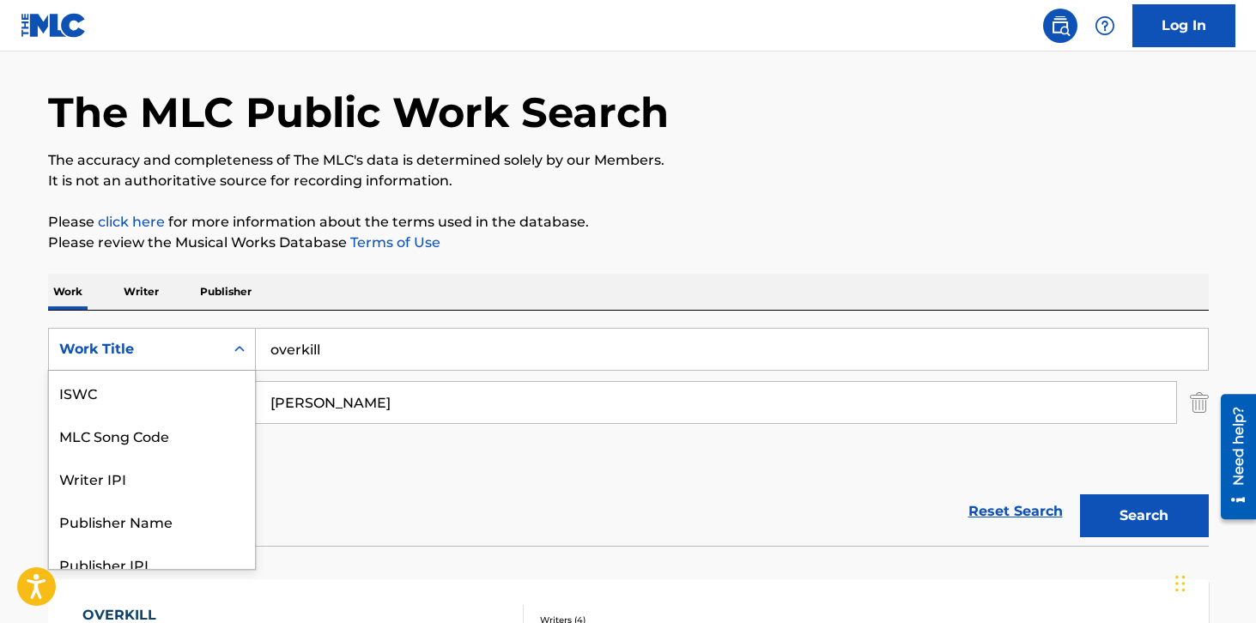
click at [148, 371] on div "Work Title selected, 7 of 7. 7 results available. Use Up and Down to choose opt…" at bounding box center [152, 349] width 208 height 43
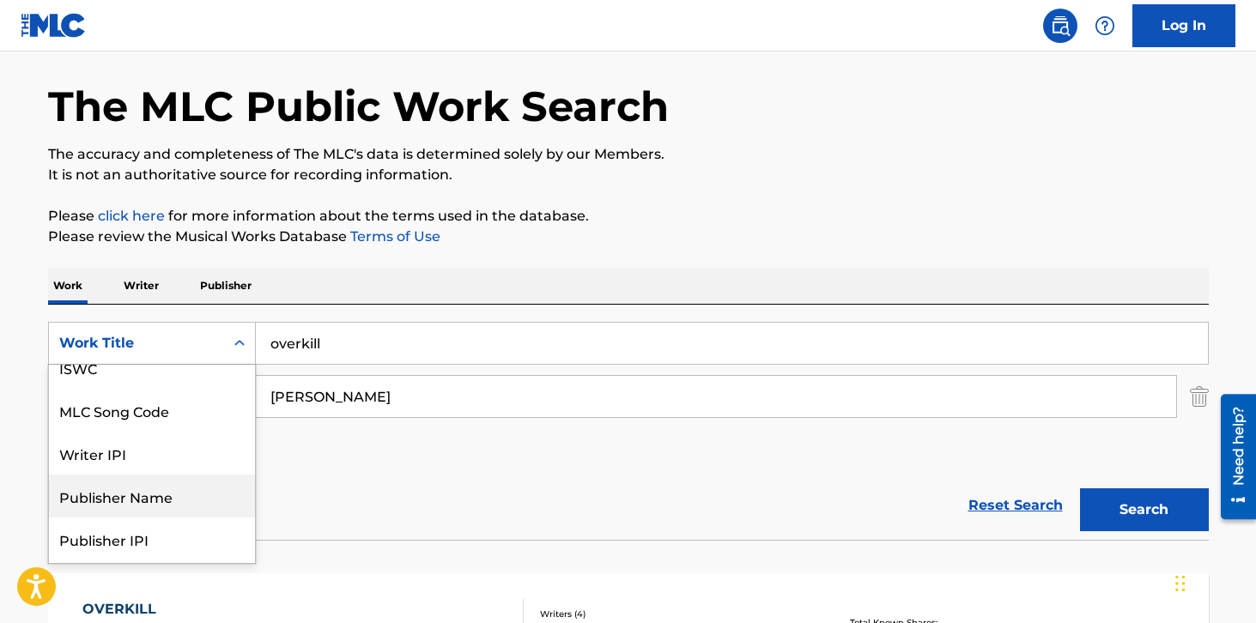
scroll to position [0, 0]
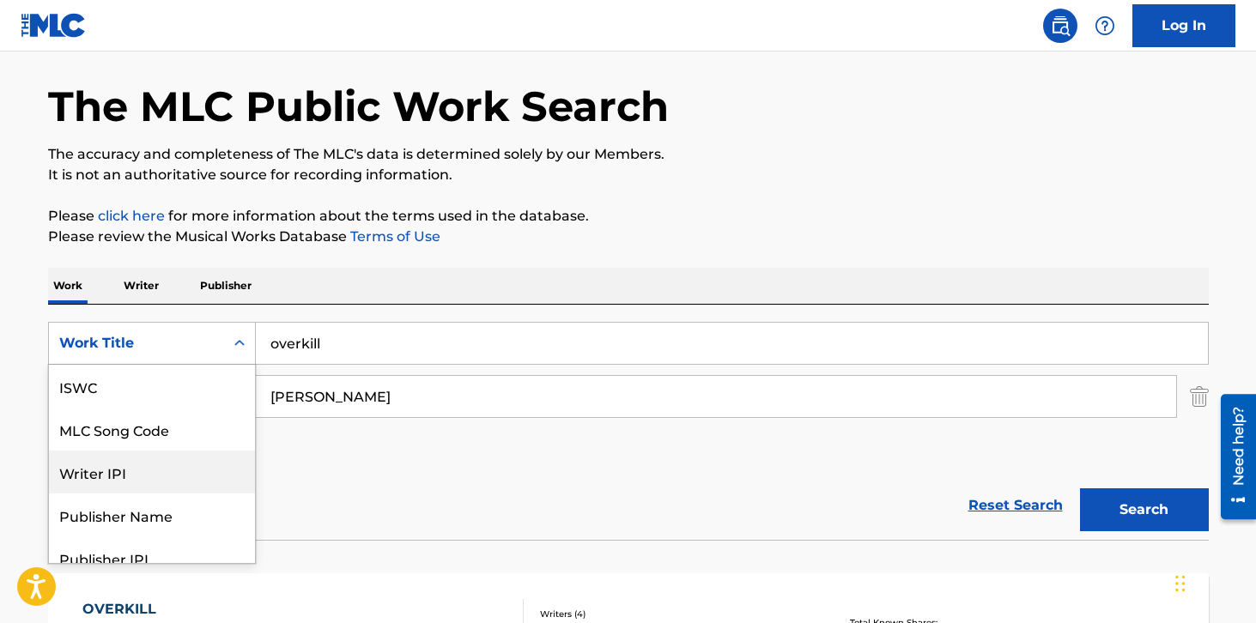
click at [429, 477] on div "Reset Search Search" at bounding box center [628, 505] width 1160 height 69
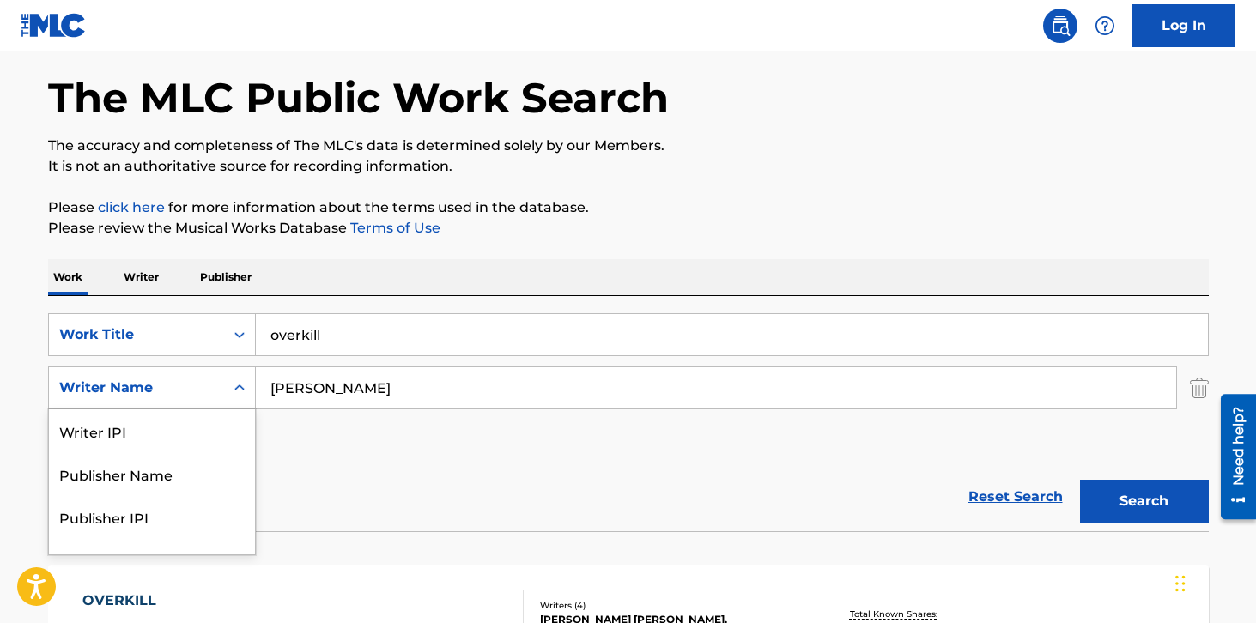
click at [186, 396] on div "Writer Name" at bounding box center [136, 388] width 154 height 21
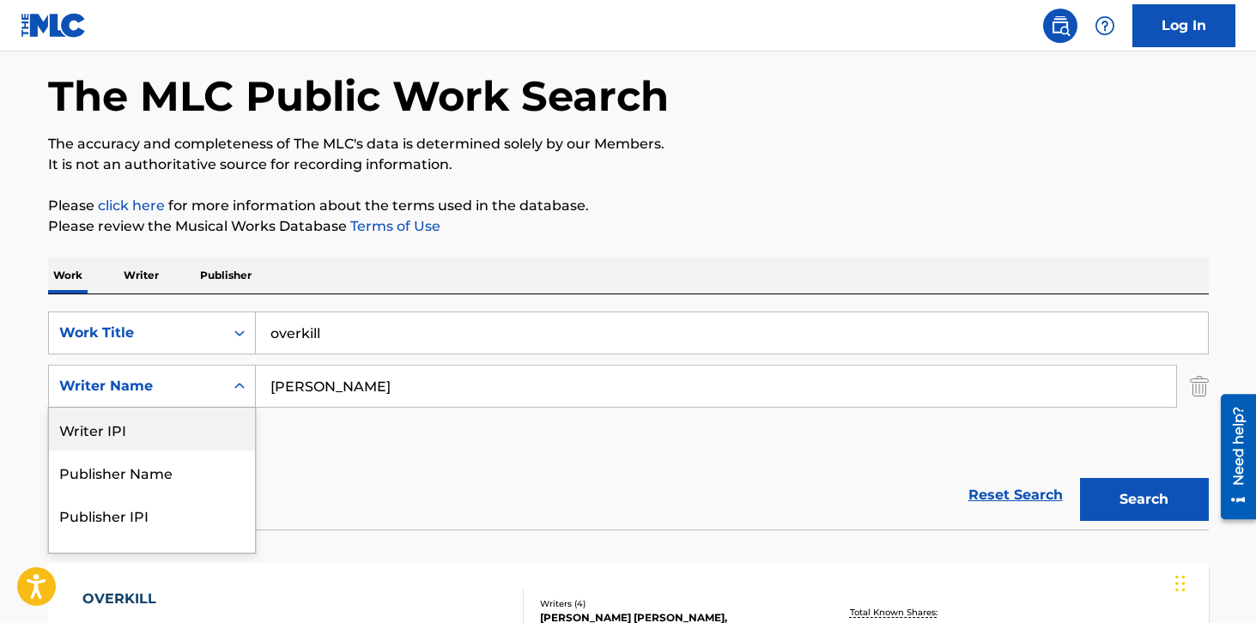
click at [161, 427] on div "Writer IPI" at bounding box center [152, 429] width 206 height 43
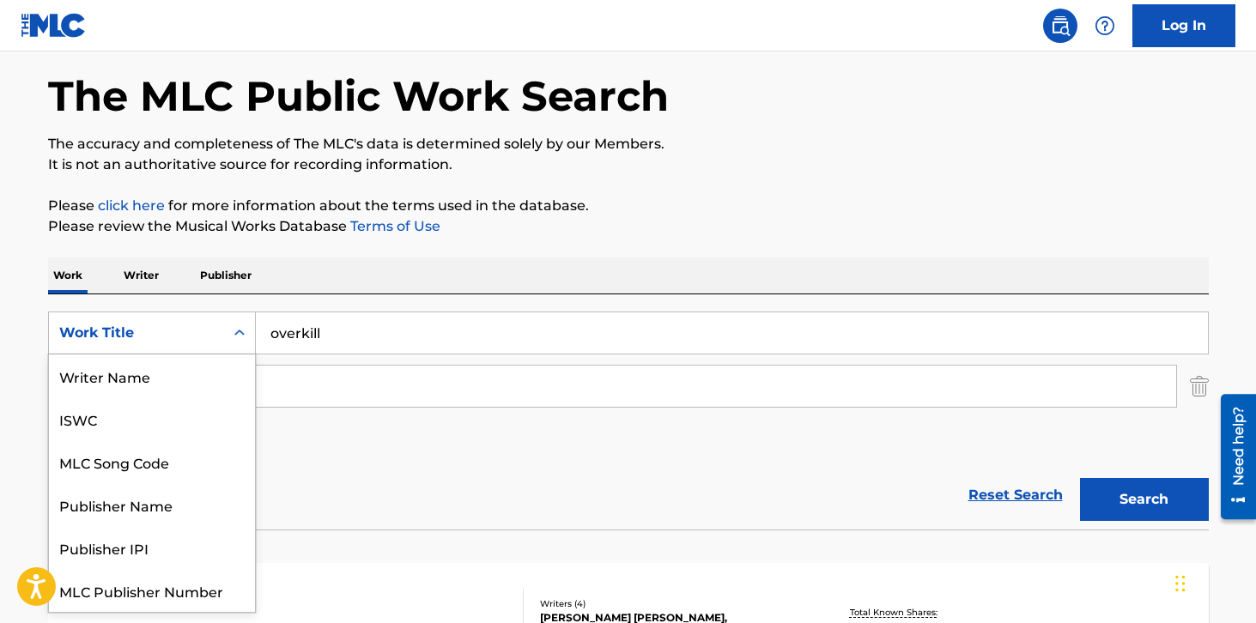
click at [158, 339] on div "Work Title" at bounding box center [136, 333] width 154 height 21
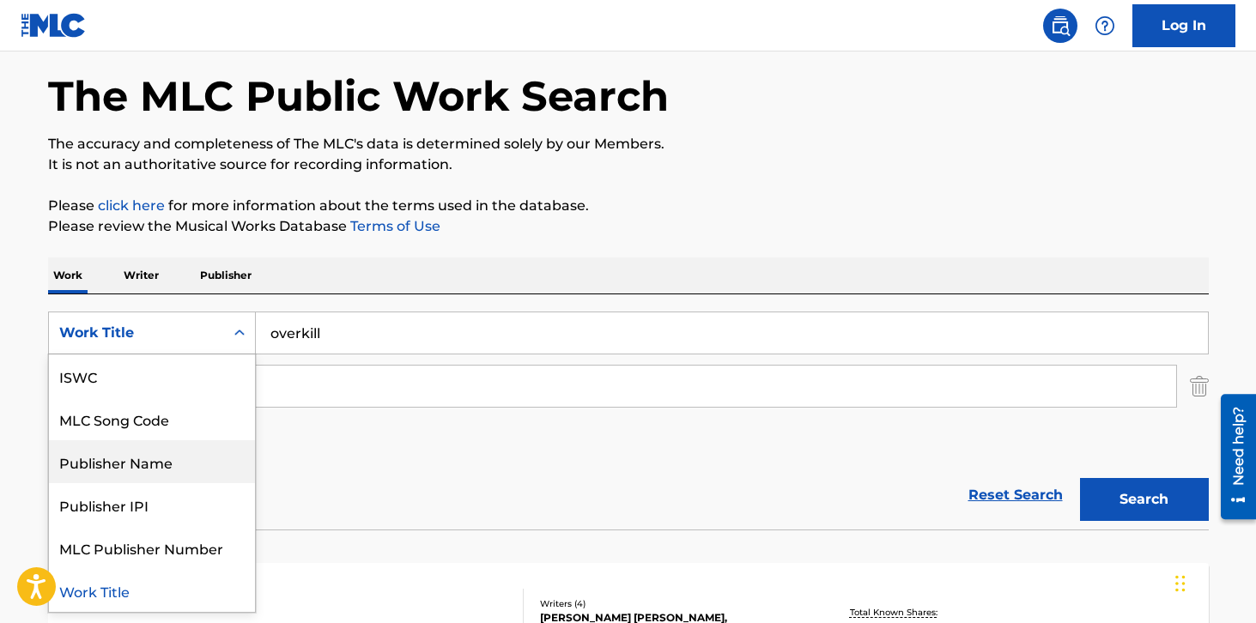
scroll to position [0, 0]
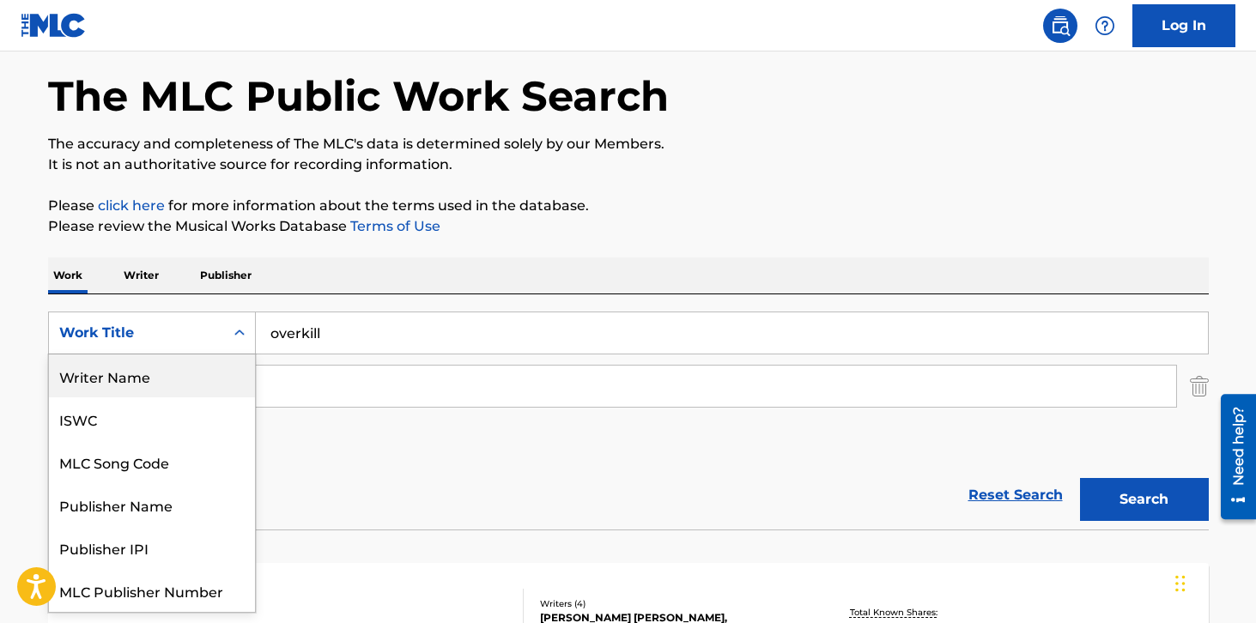
click at [133, 386] on div "Writer Name" at bounding box center [152, 375] width 206 height 43
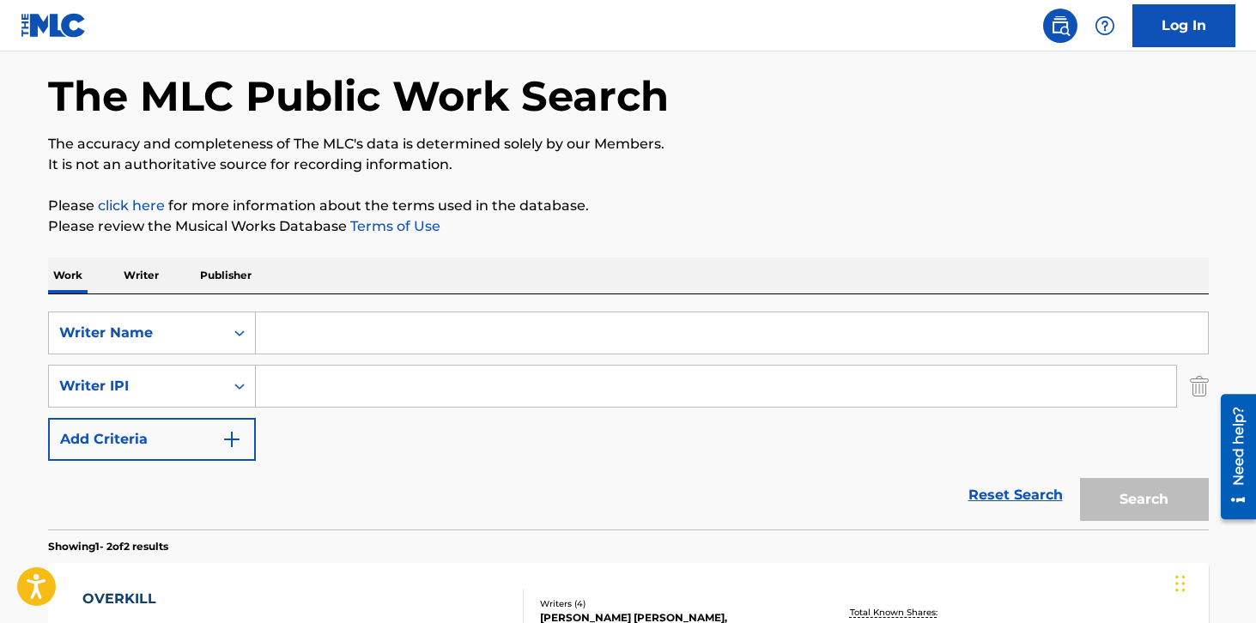
click at [297, 336] on input "Search Form" at bounding box center [732, 332] width 952 height 41
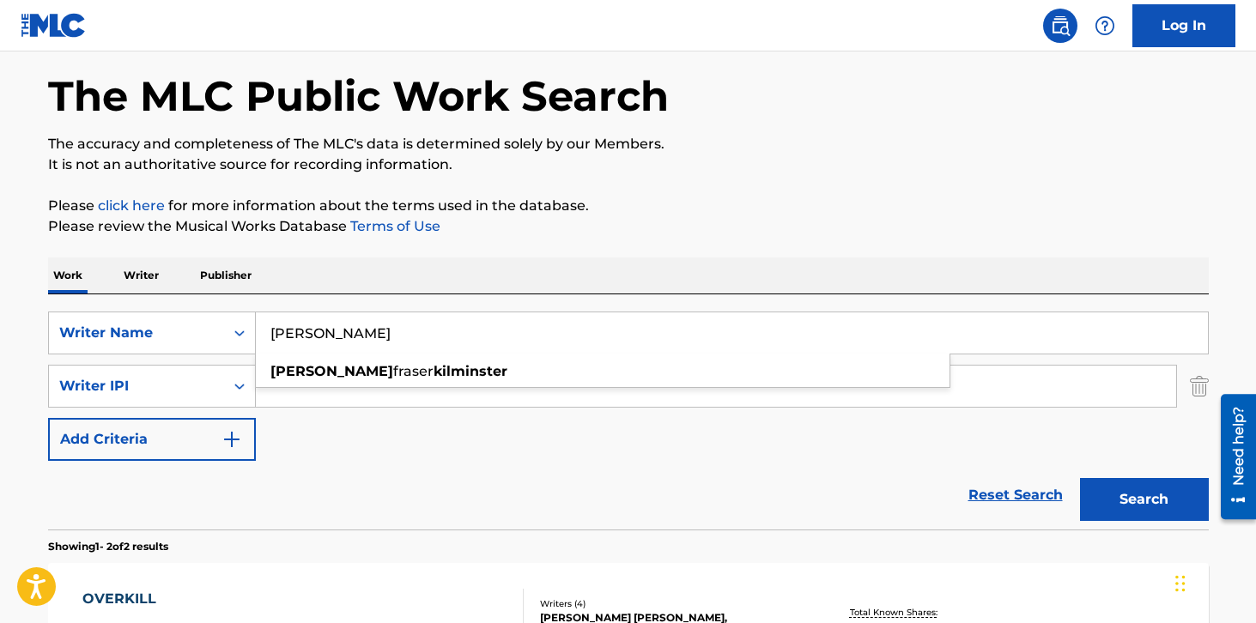
type input "[PERSON_NAME]"
click at [1080, 478] on button "Search" at bounding box center [1144, 499] width 129 height 43
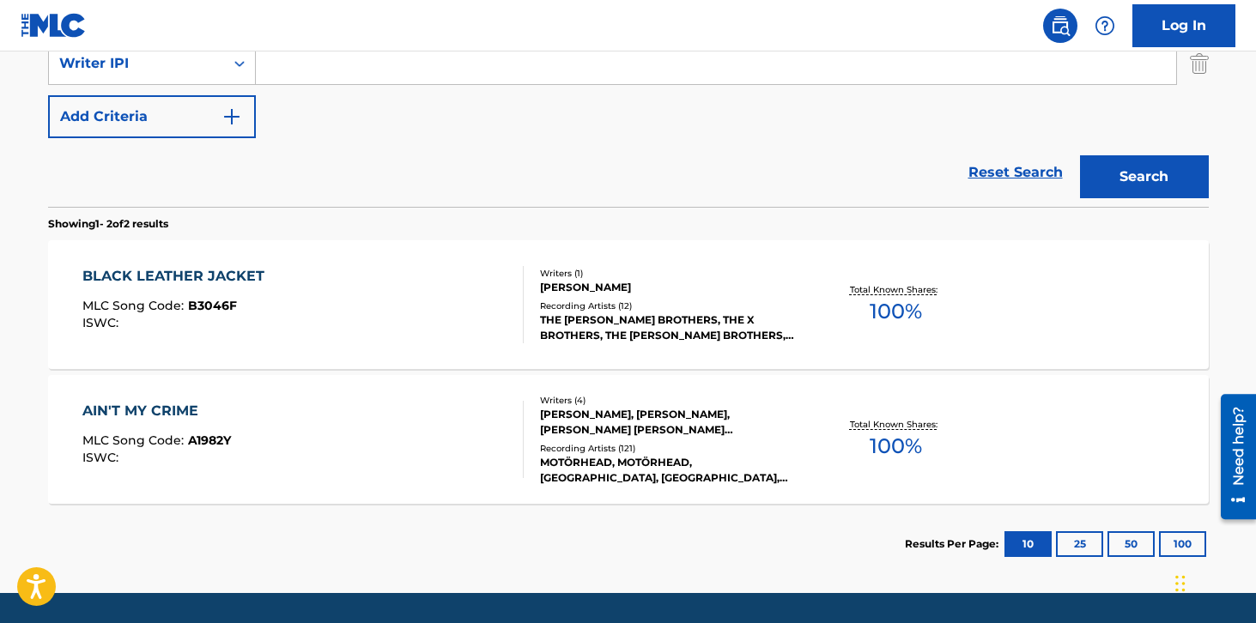
scroll to position [445, 0]
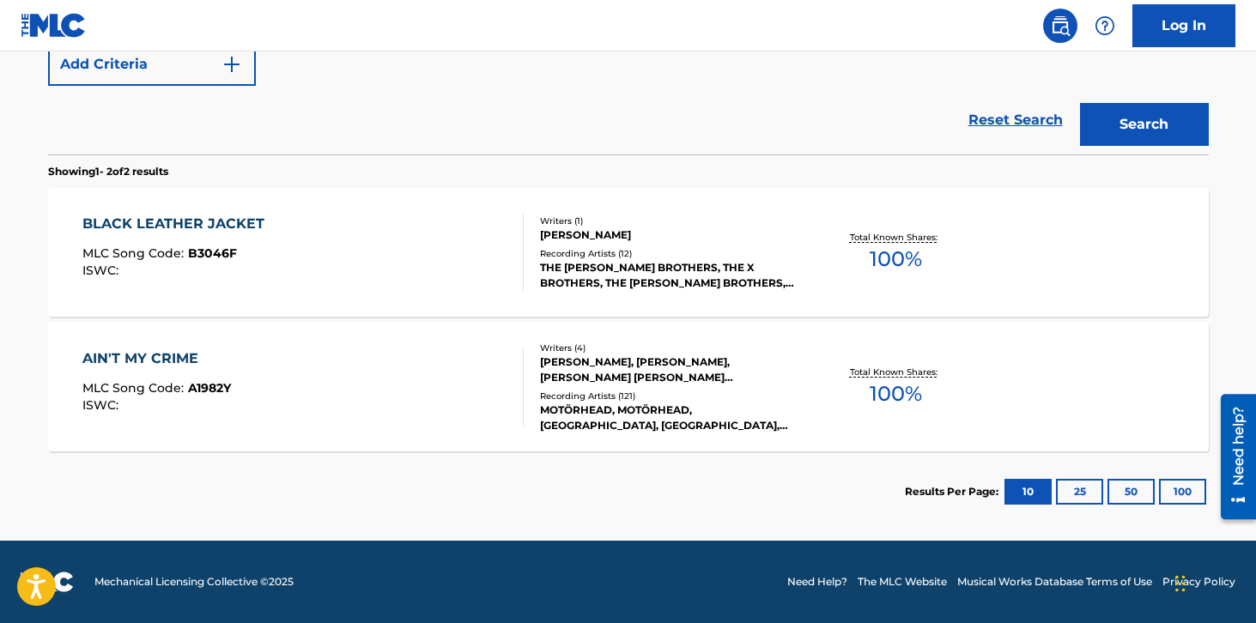
click at [444, 248] on div "BLACK LEATHER JACKET MLC Song Code : B3046F ISWC :" at bounding box center [302, 252] width 441 height 77
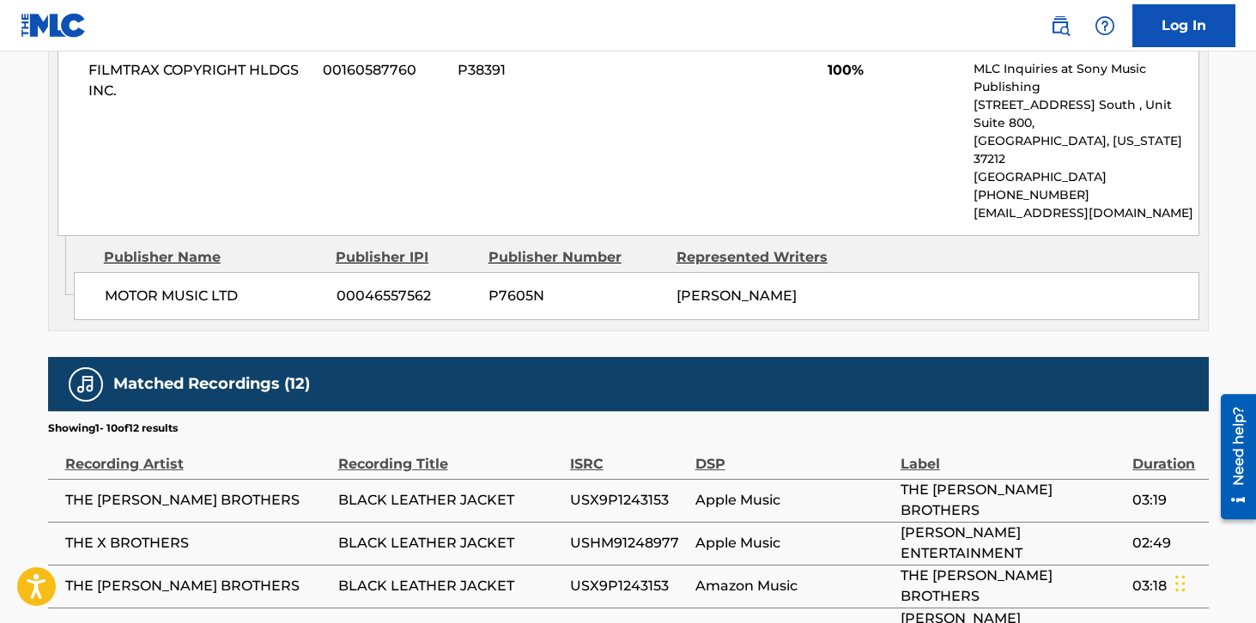
scroll to position [886, 0]
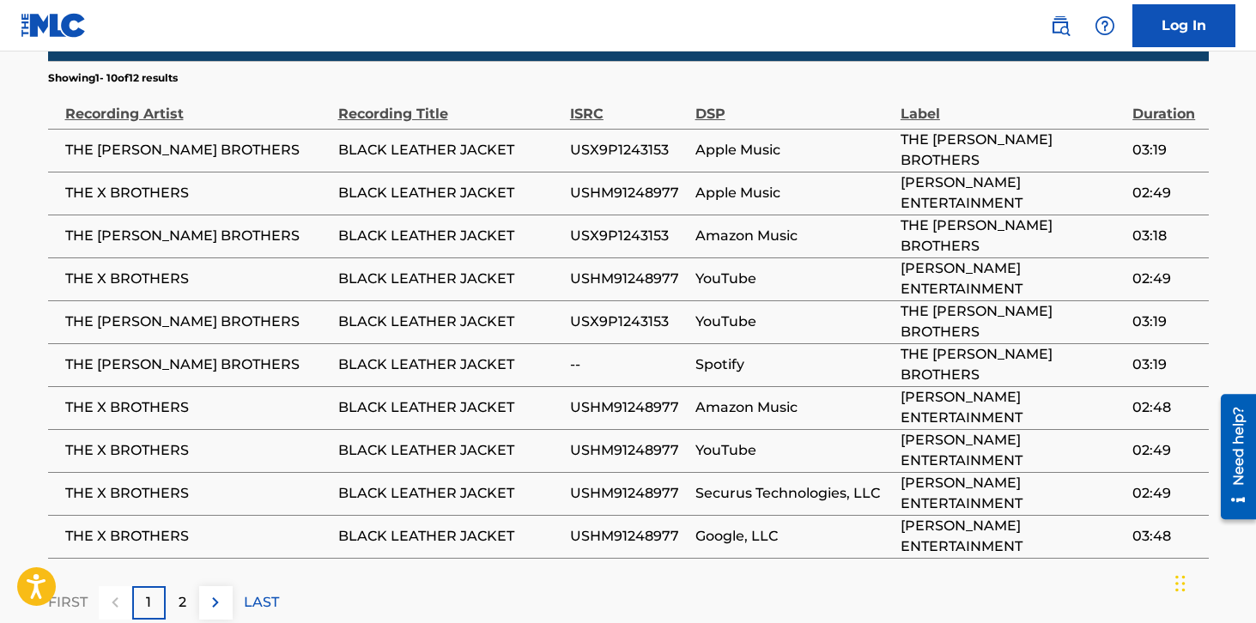
scroll to position [445, 0]
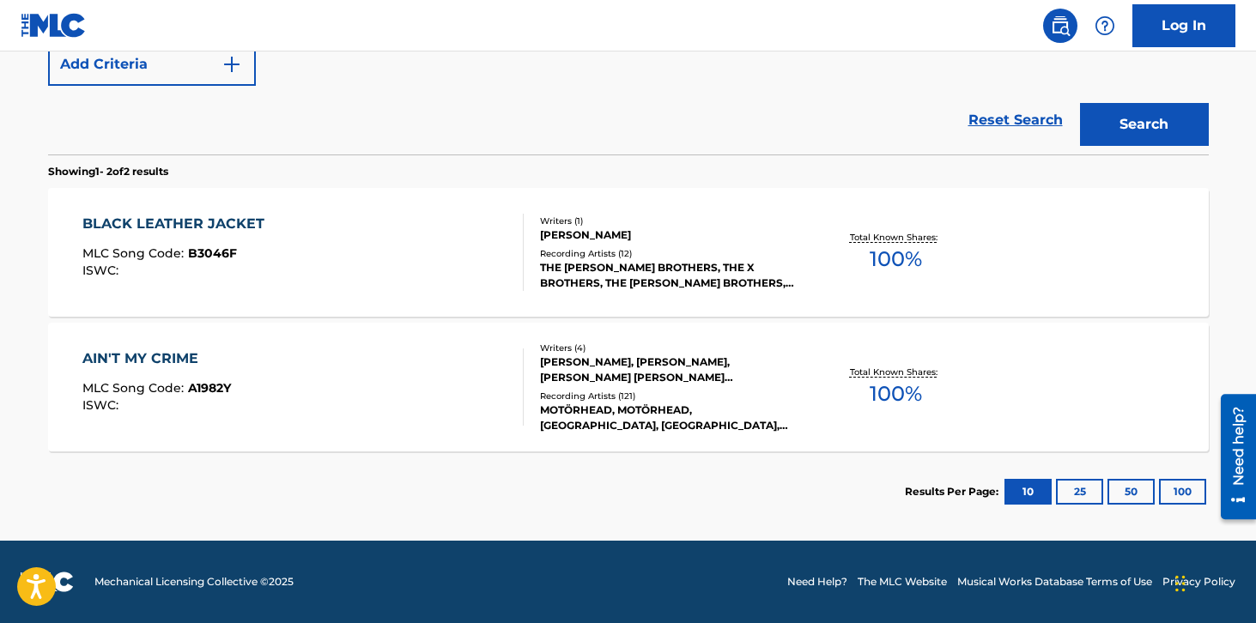
click at [372, 362] on div "AIN'T MY CRIME MLC Song Code : A1982Y ISWC :" at bounding box center [302, 386] width 441 height 77
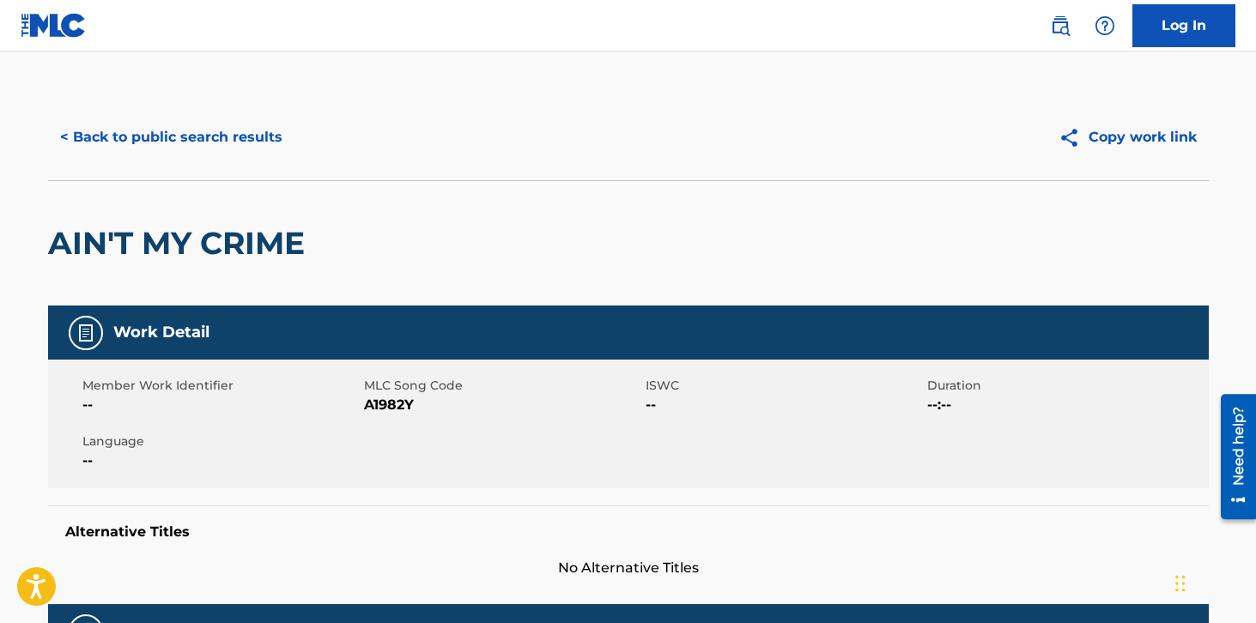
click at [212, 140] on button "< Back to public search results" at bounding box center [171, 137] width 246 height 43
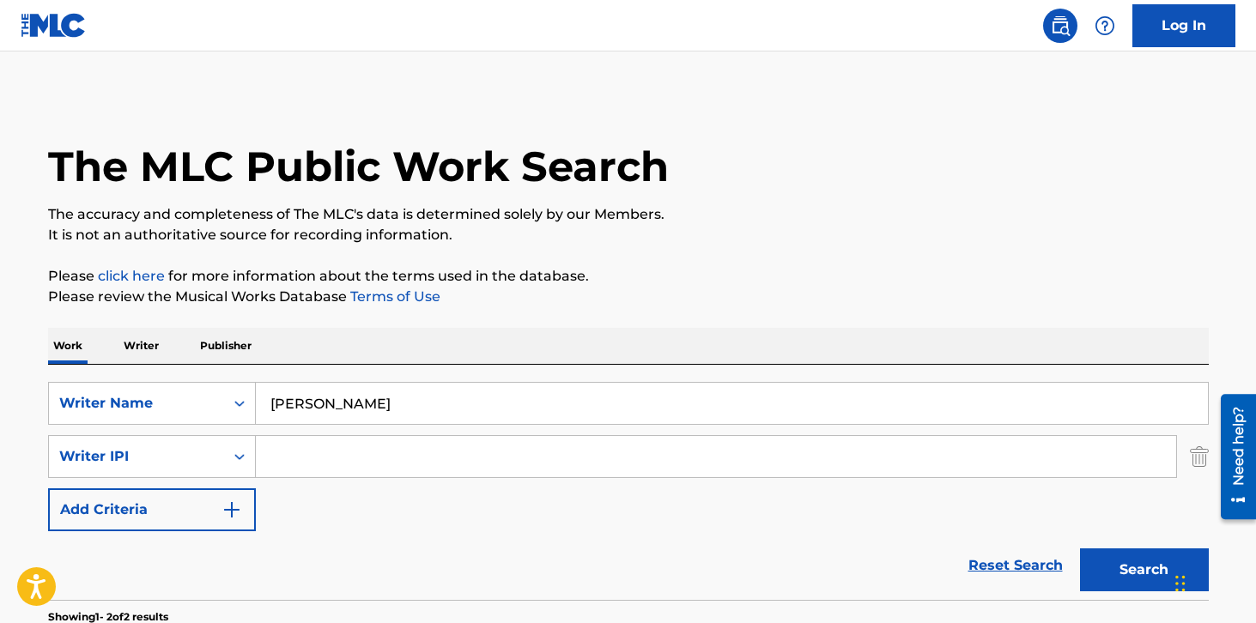
click at [303, 407] on input "[PERSON_NAME]" at bounding box center [732, 403] width 952 height 41
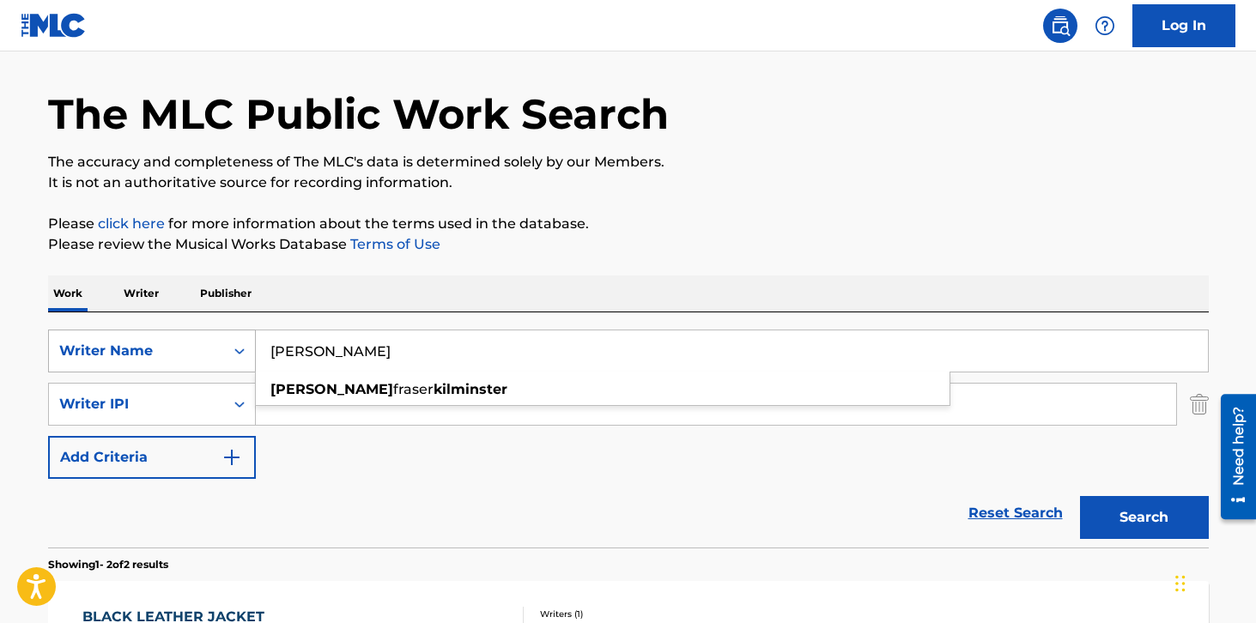
click at [170, 372] on div "Writer Name" at bounding box center [152, 351] width 208 height 43
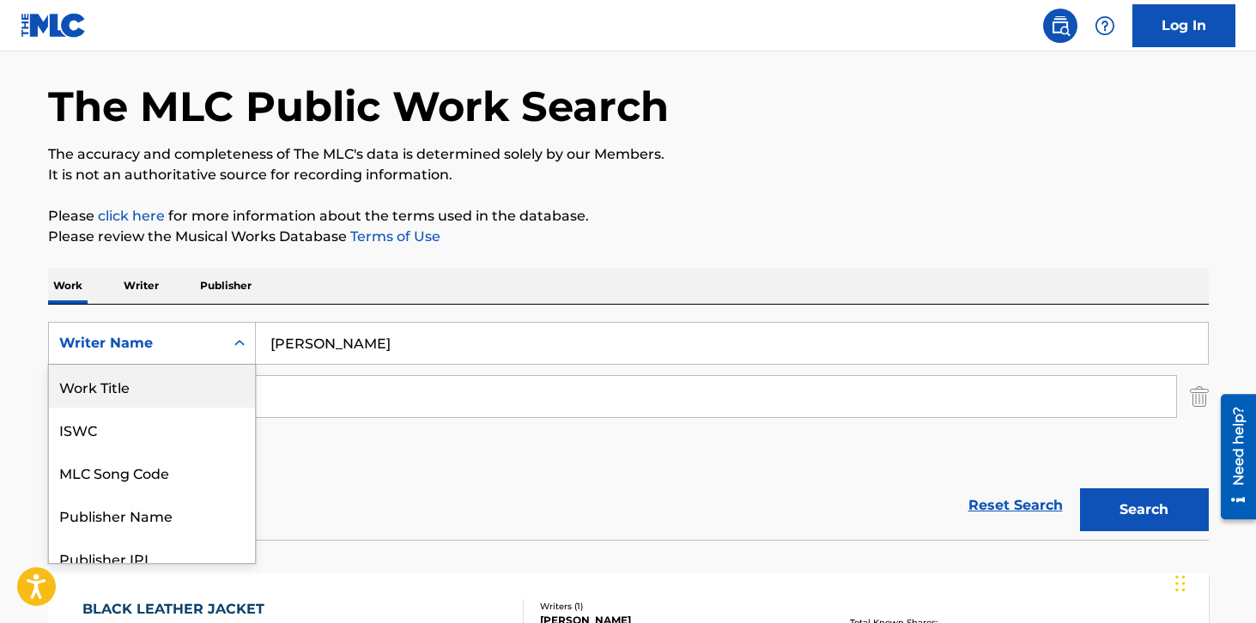
click at [140, 383] on div "Work Title" at bounding box center [152, 386] width 206 height 43
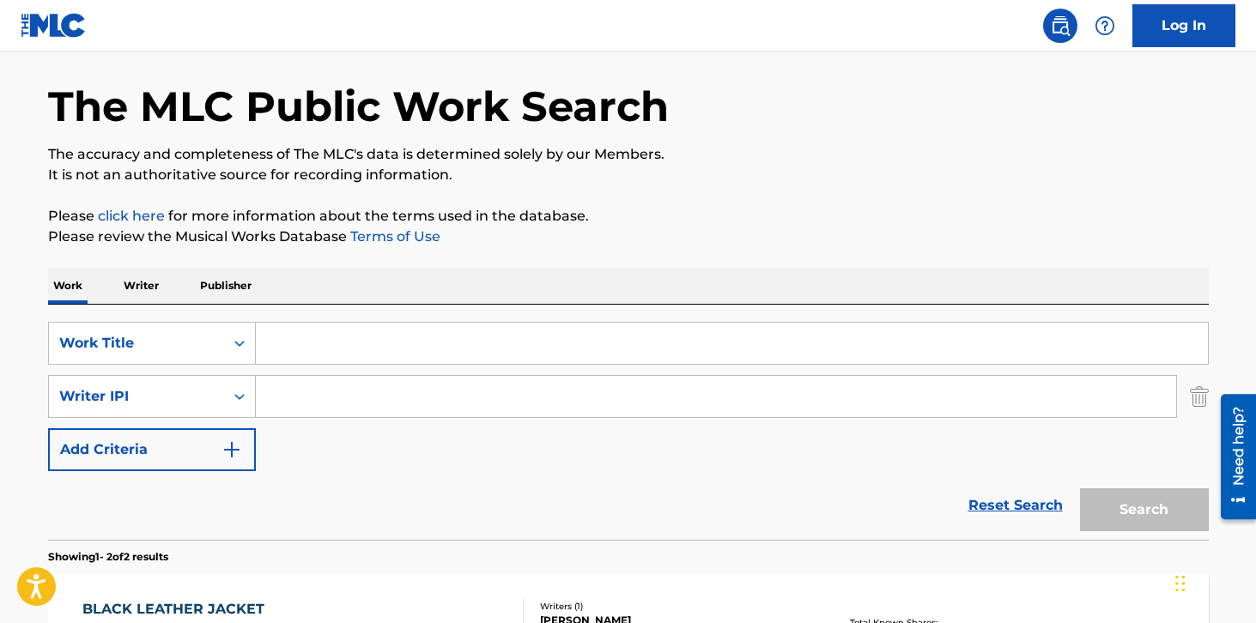
click at [315, 341] on input "Search Form" at bounding box center [732, 343] width 952 height 41
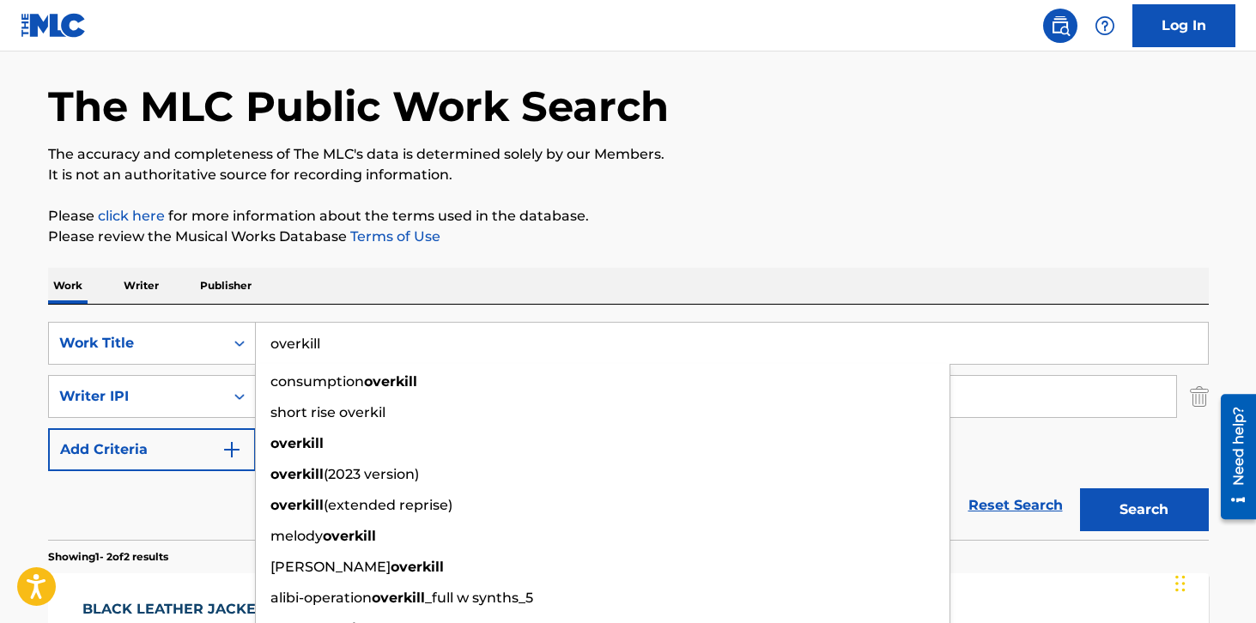
type input "overkill"
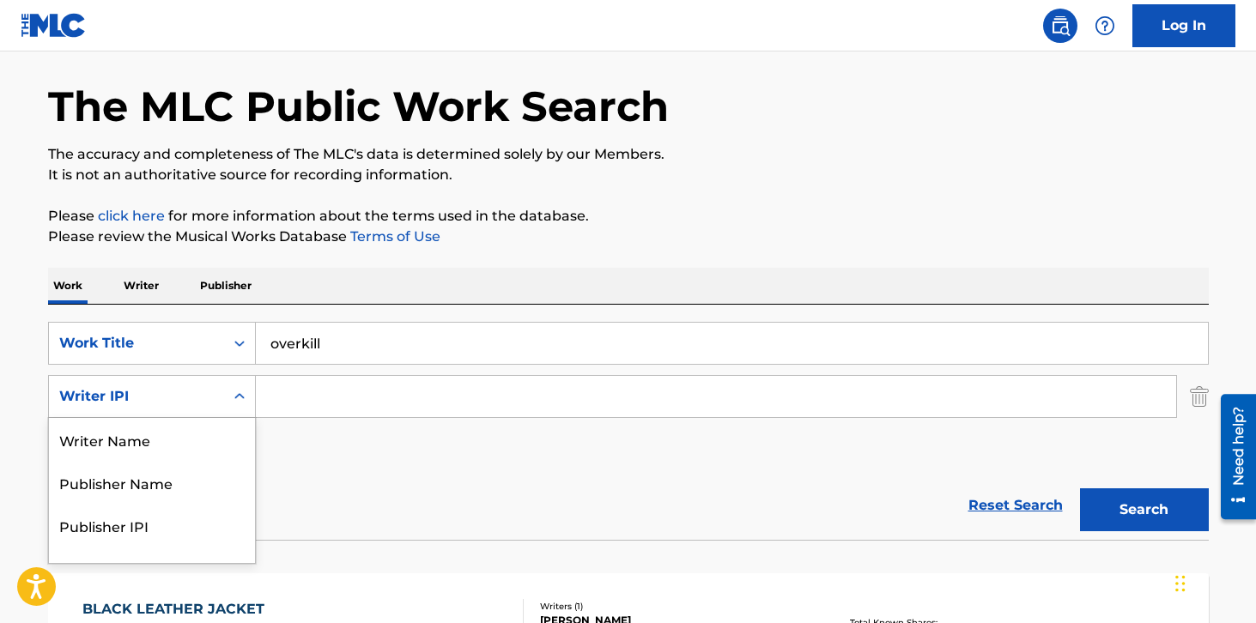
click at [211, 390] on div "Writer IPI" at bounding box center [136, 396] width 154 height 21
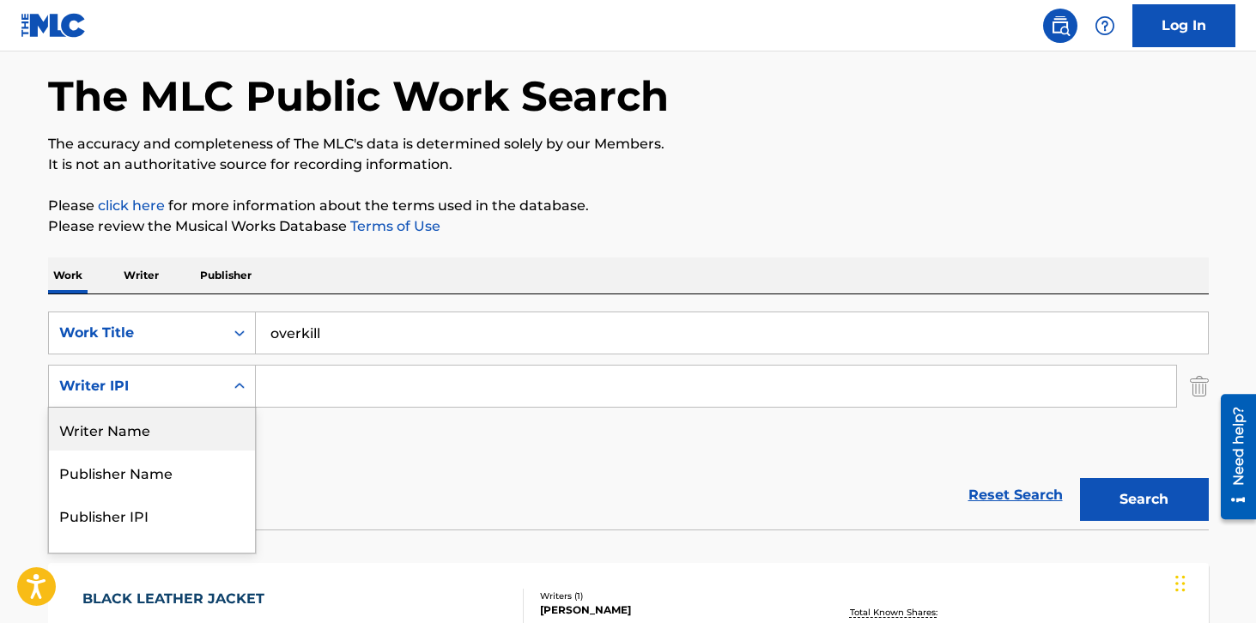
click at [123, 418] on div "Writer Name" at bounding box center [152, 429] width 206 height 43
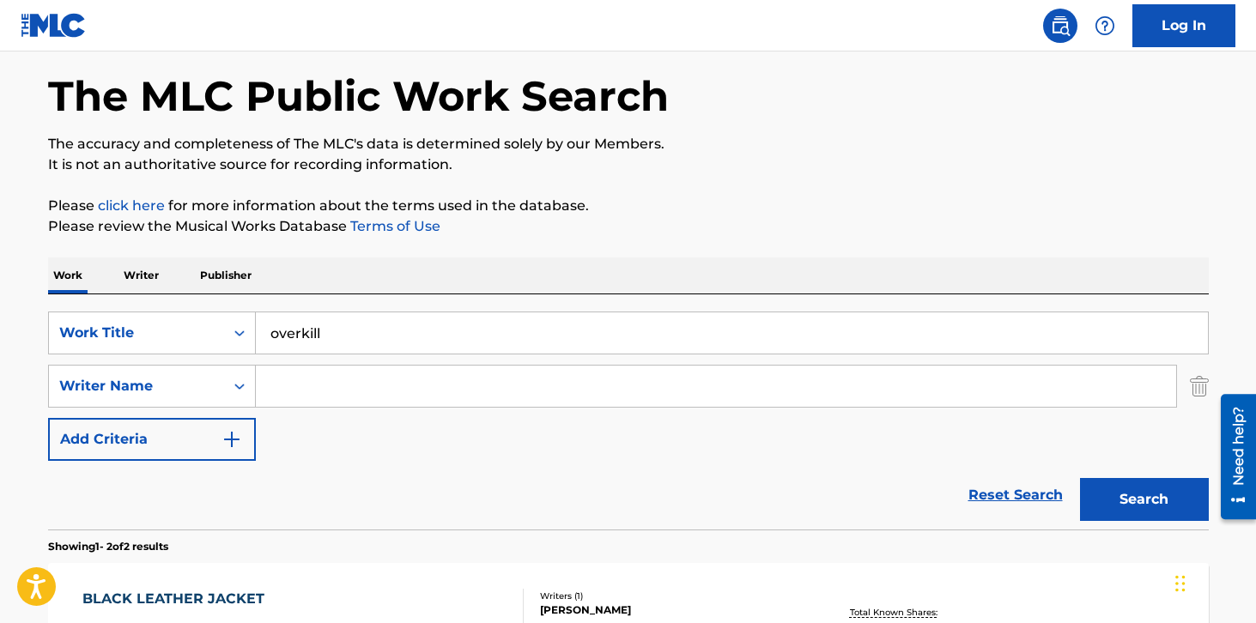
click at [287, 390] on input "Search Form" at bounding box center [716, 386] width 920 height 41
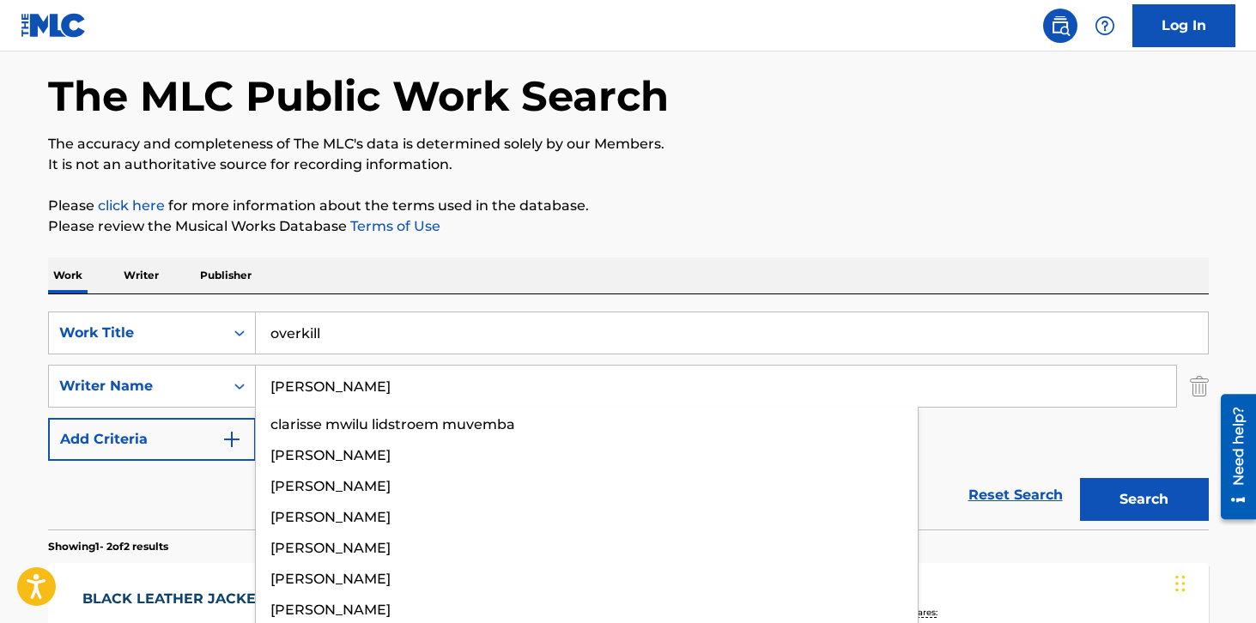
type input "[PERSON_NAME]"
click at [1080, 478] on button "Search" at bounding box center [1144, 499] width 129 height 43
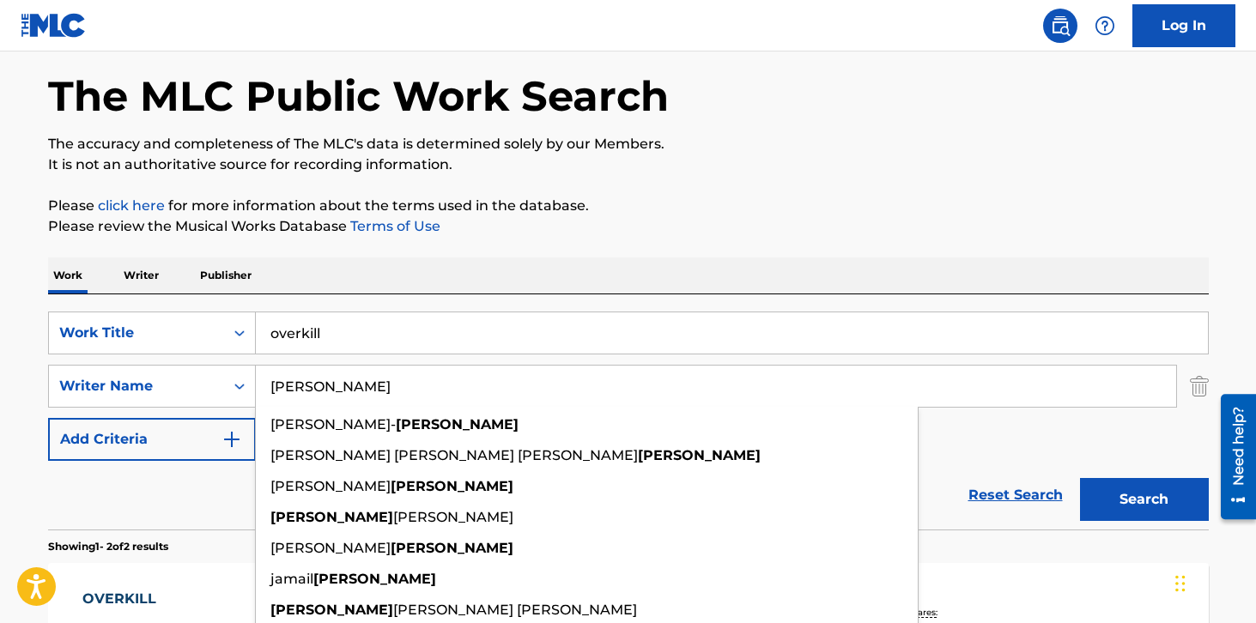
click at [1151, 529] on section "Showing 1 - 2 of 2 results" at bounding box center [628, 541] width 1160 height 25
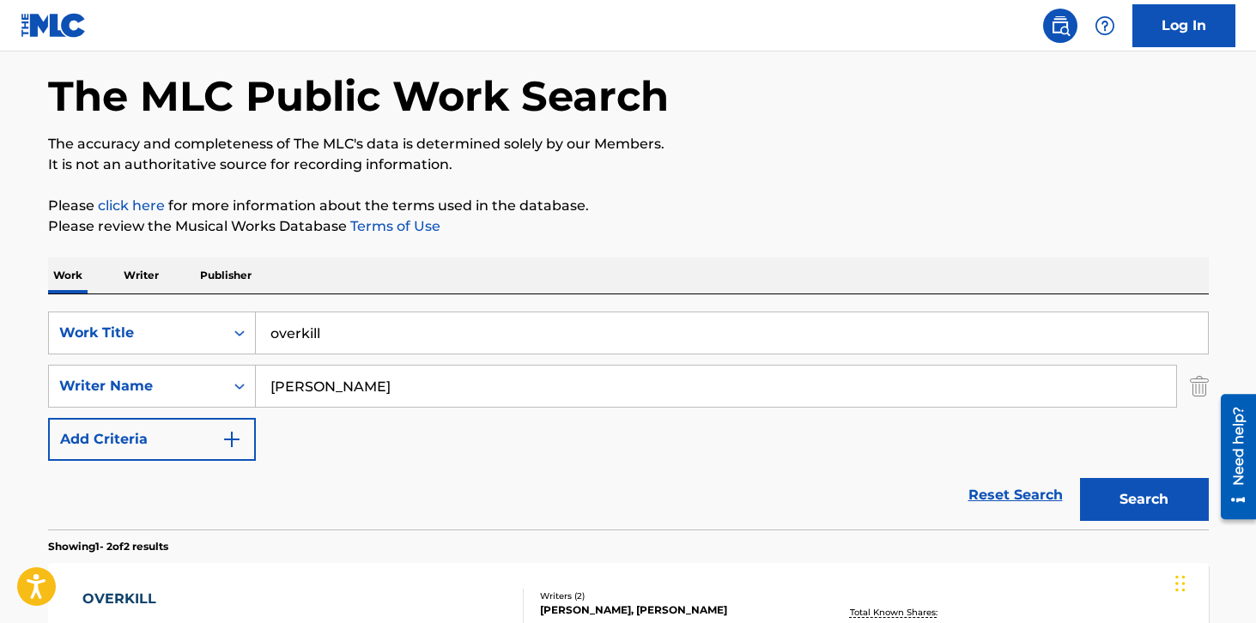
click at [1144, 488] on button "Search" at bounding box center [1144, 499] width 129 height 43
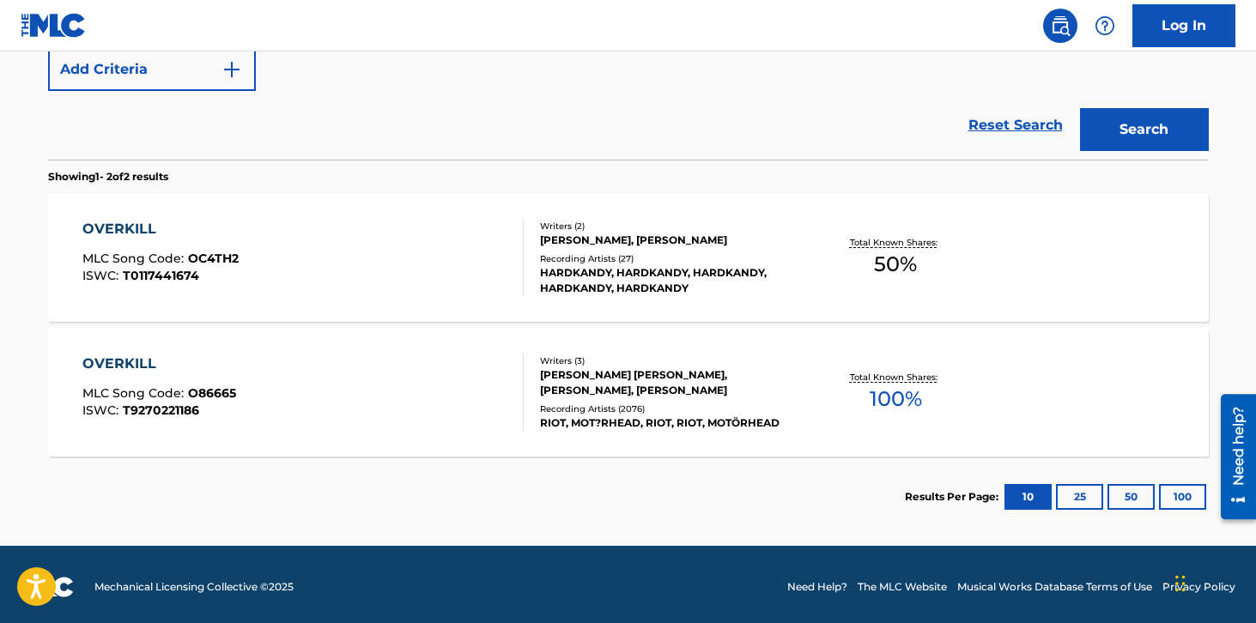
scroll to position [442, 0]
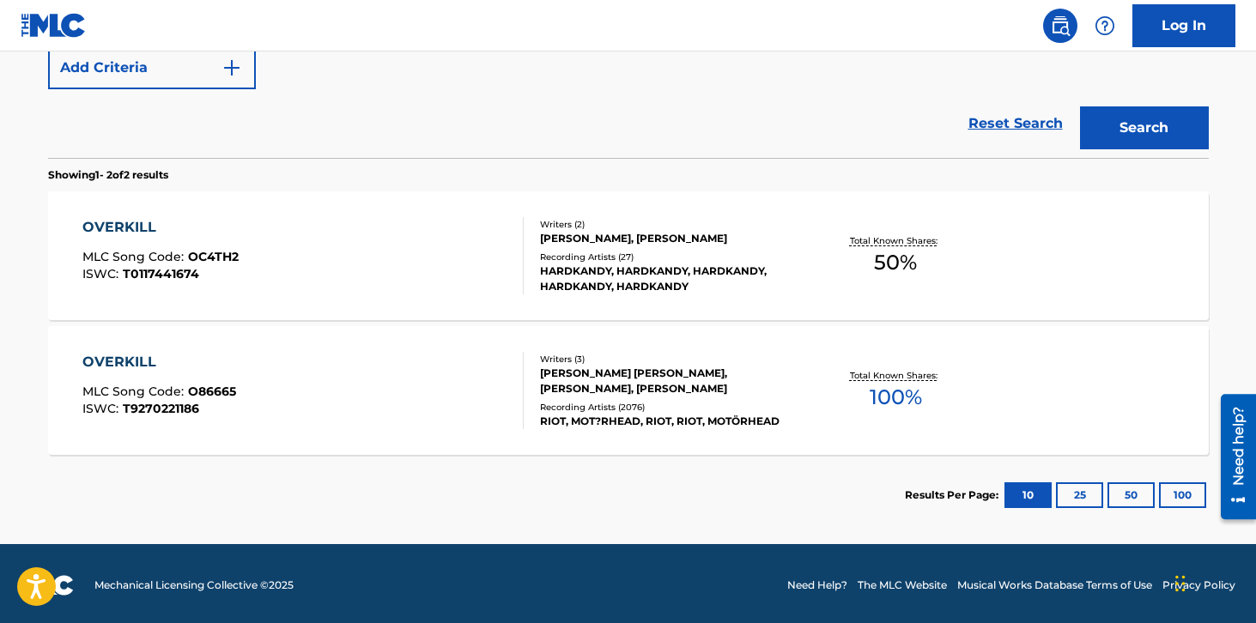
click at [469, 390] on div "OVERKILL MLC Song Code : O86665 ISWC : T9270221186" at bounding box center [302, 390] width 441 height 77
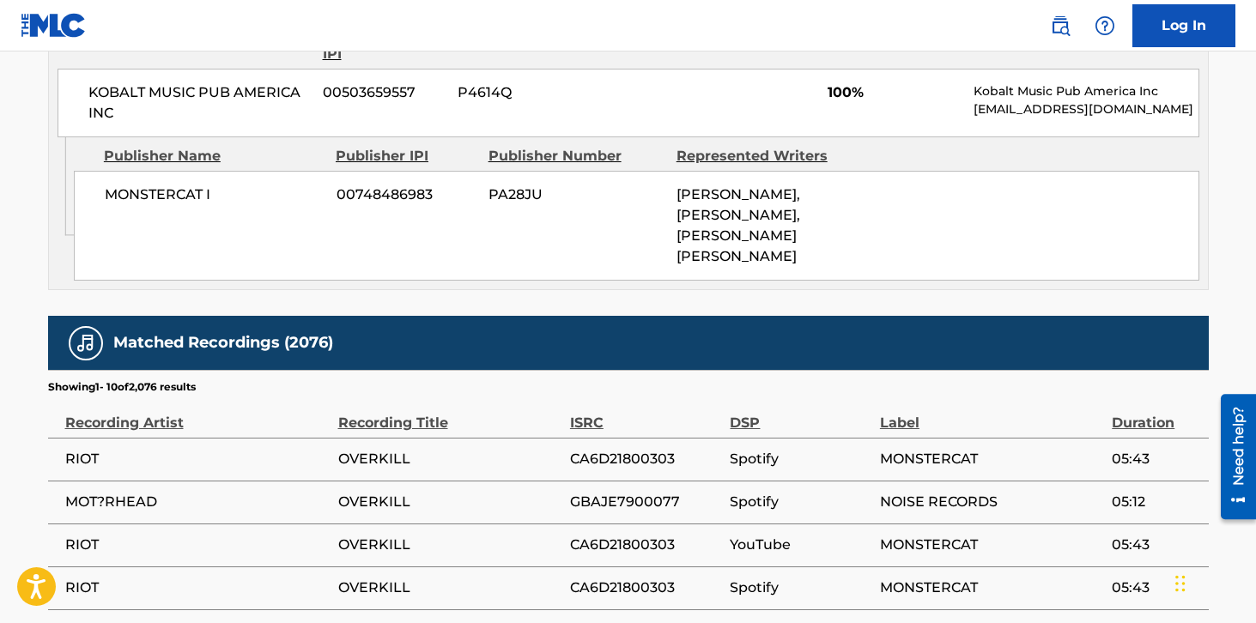
scroll to position [912, 0]
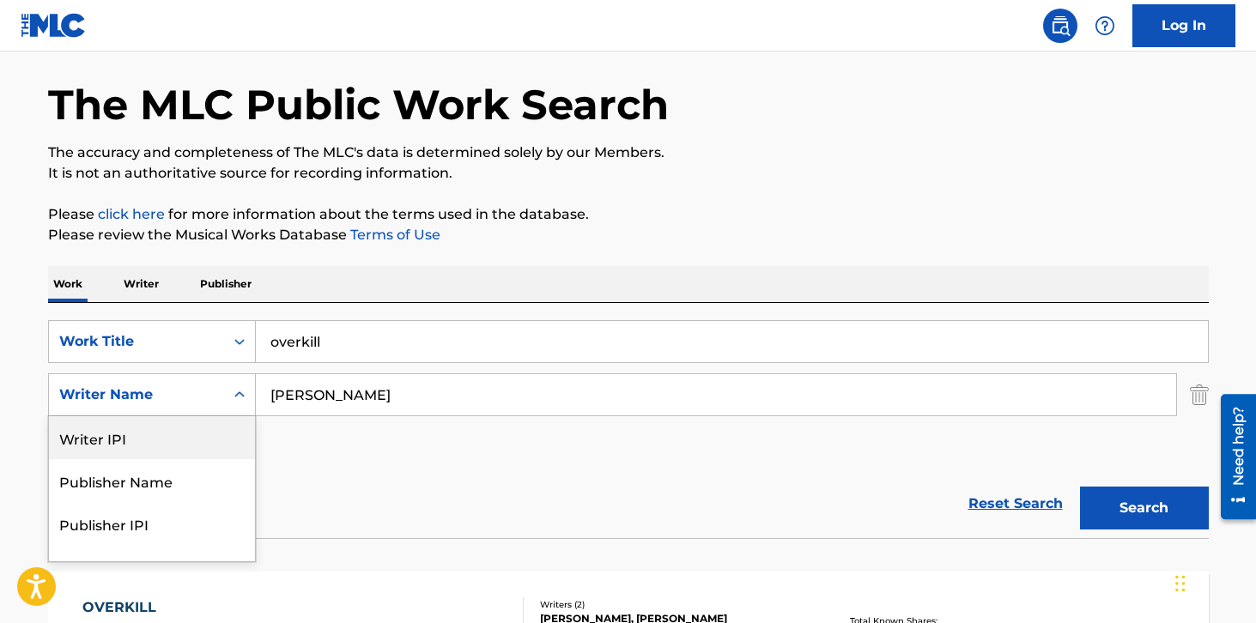
click at [152, 416] on div "Writer IPI, 1 of 5. 5 results available. Use Up and Down to choose options, pre…" at bounding box center [152, 394] width 208 height 43
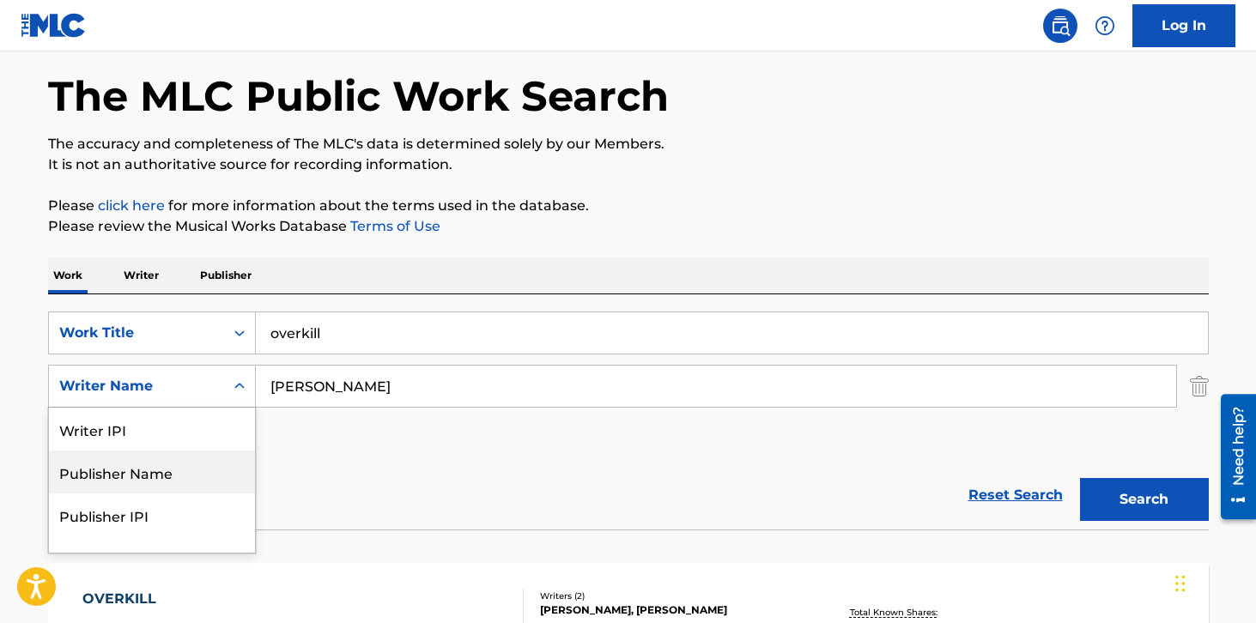
click at [316, 485] on div "Reset Search Search" at bounding box center [628, 495] width 1160 height 69
